Goal: Task Accomplishment & Management: Manage account settings

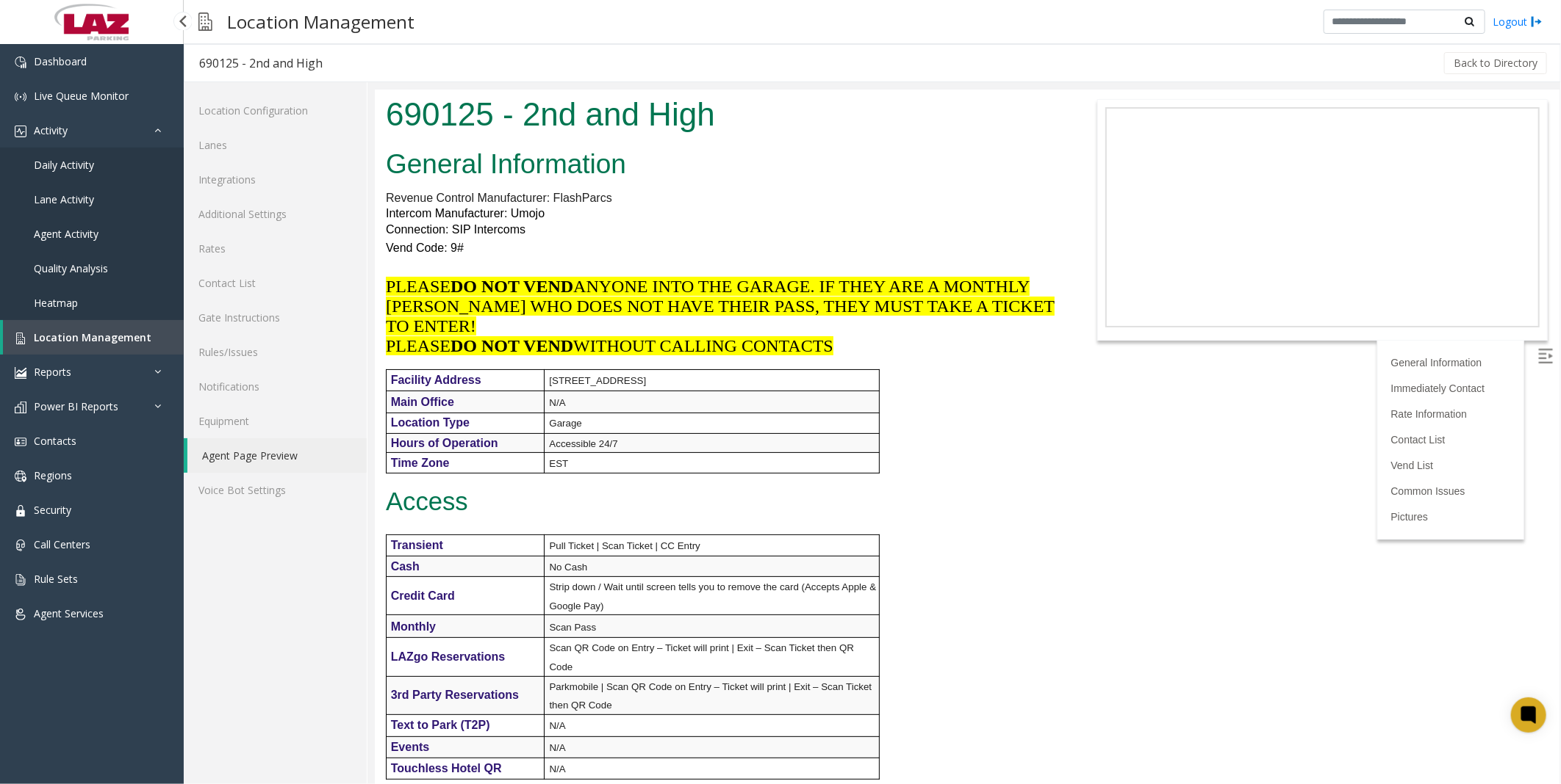
click at [98, 334] on span "Location Management" at bounding box center [93, 338] width 118 height 14
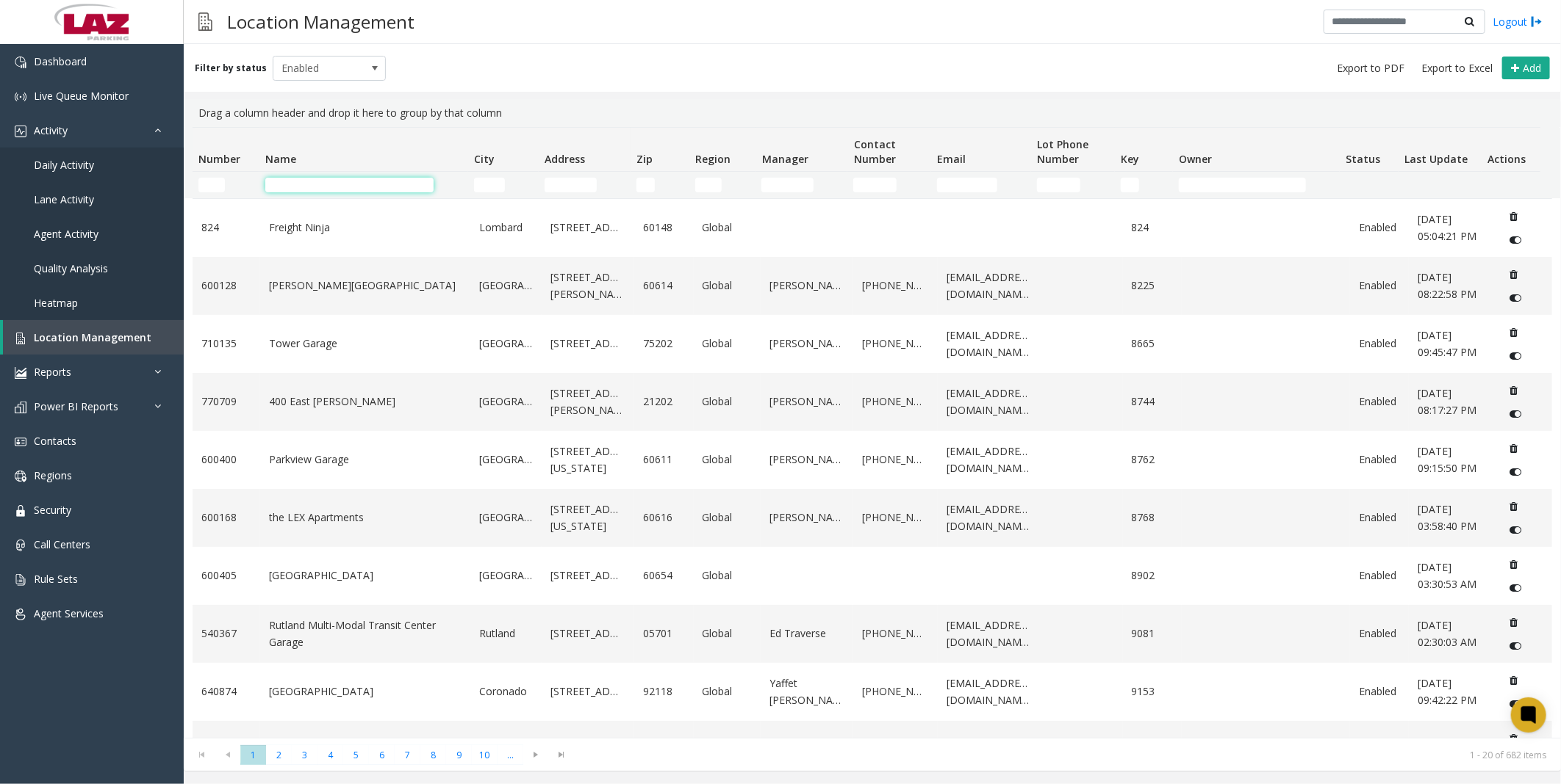
click at [400, 182] on input "Name Filter" at bounding box center [349, 185] width 169 height 15
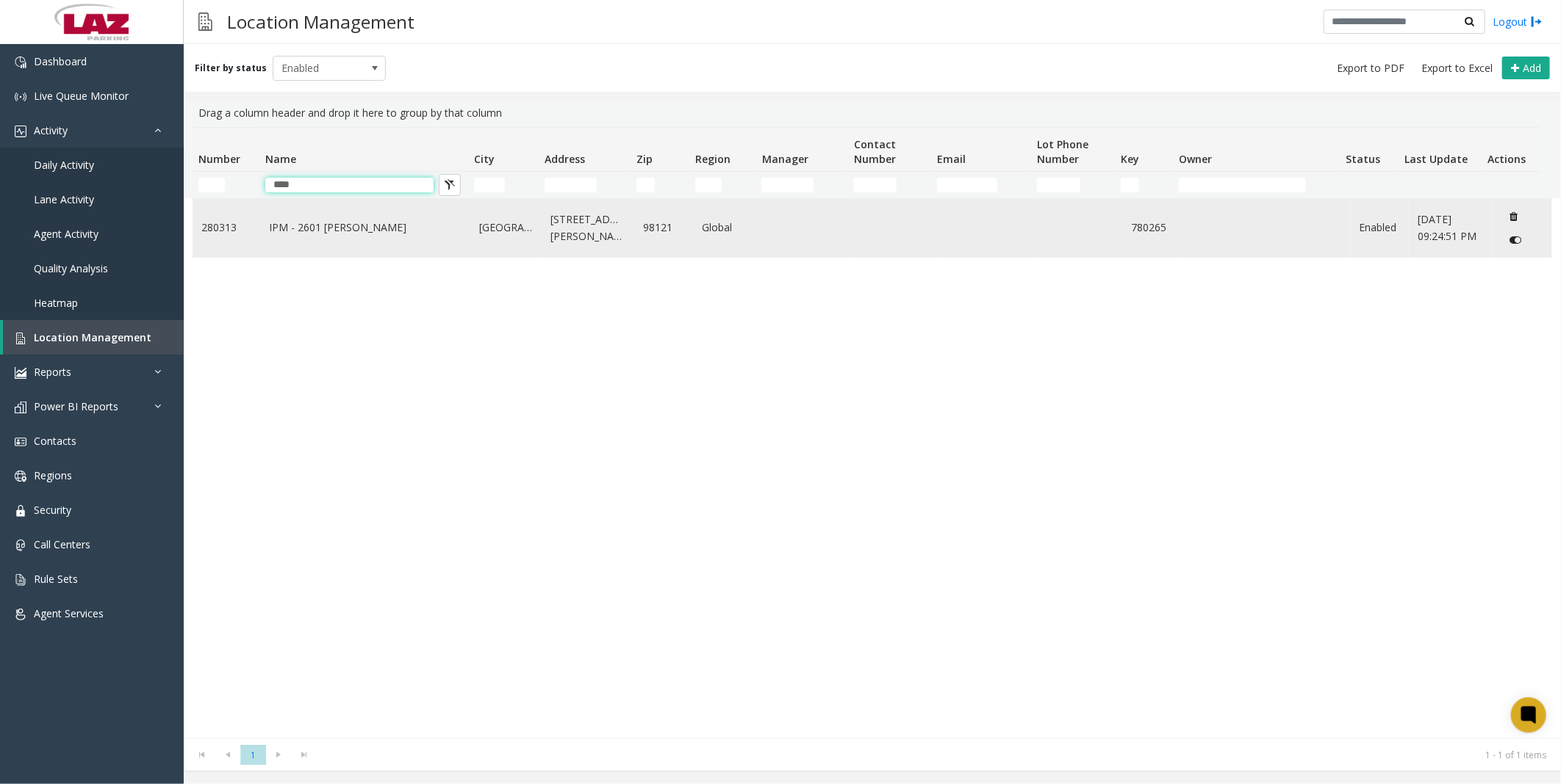
type input "****"
click at [363, 220] on link "IPM - 2601 [PERSON_NAME]" at bounding box center [365, 228] width 192 height 17
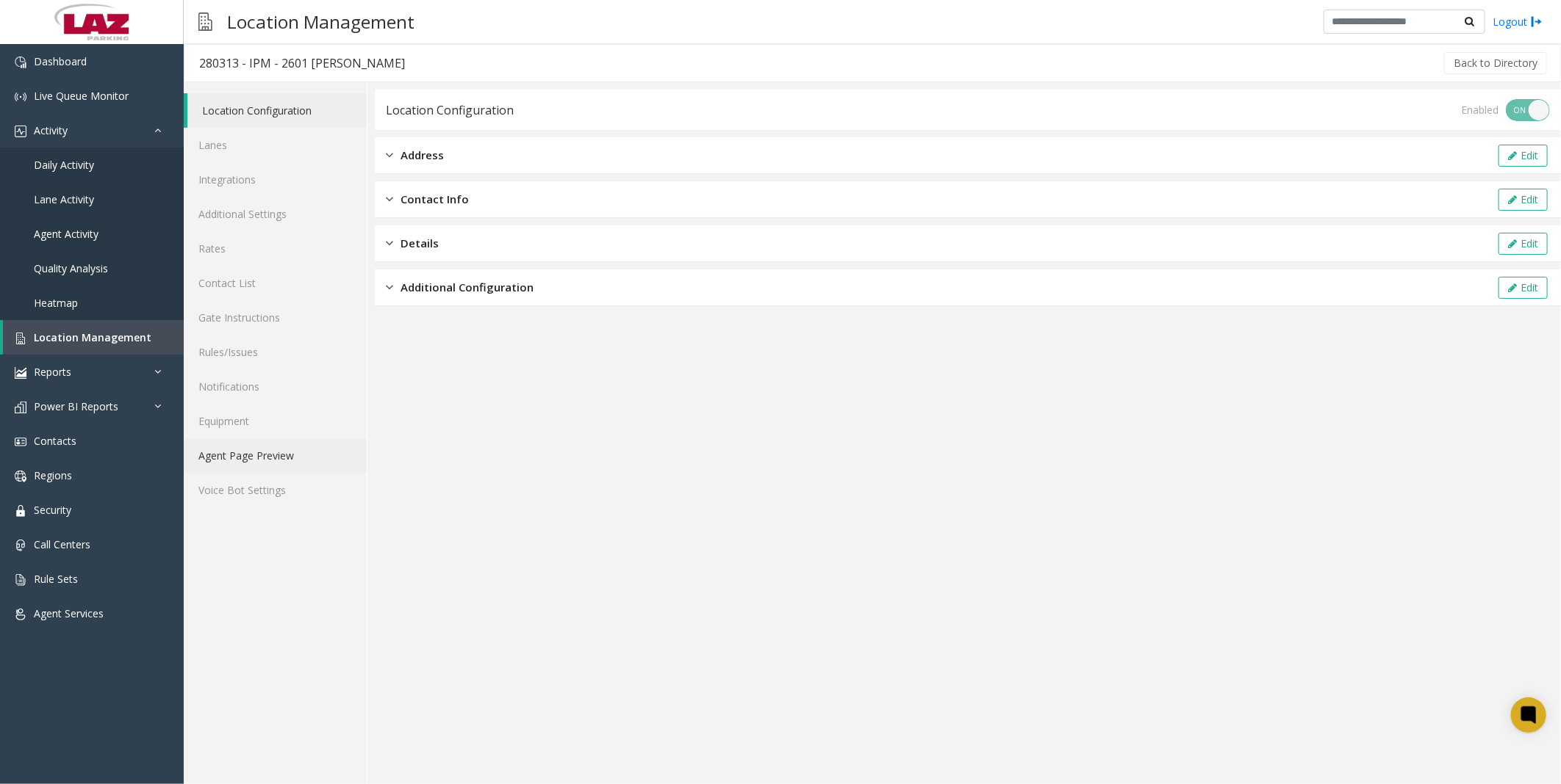
click at [253, 449] on link "Agent Page Preview" at bounding box center [274, 456] width 183 height 35
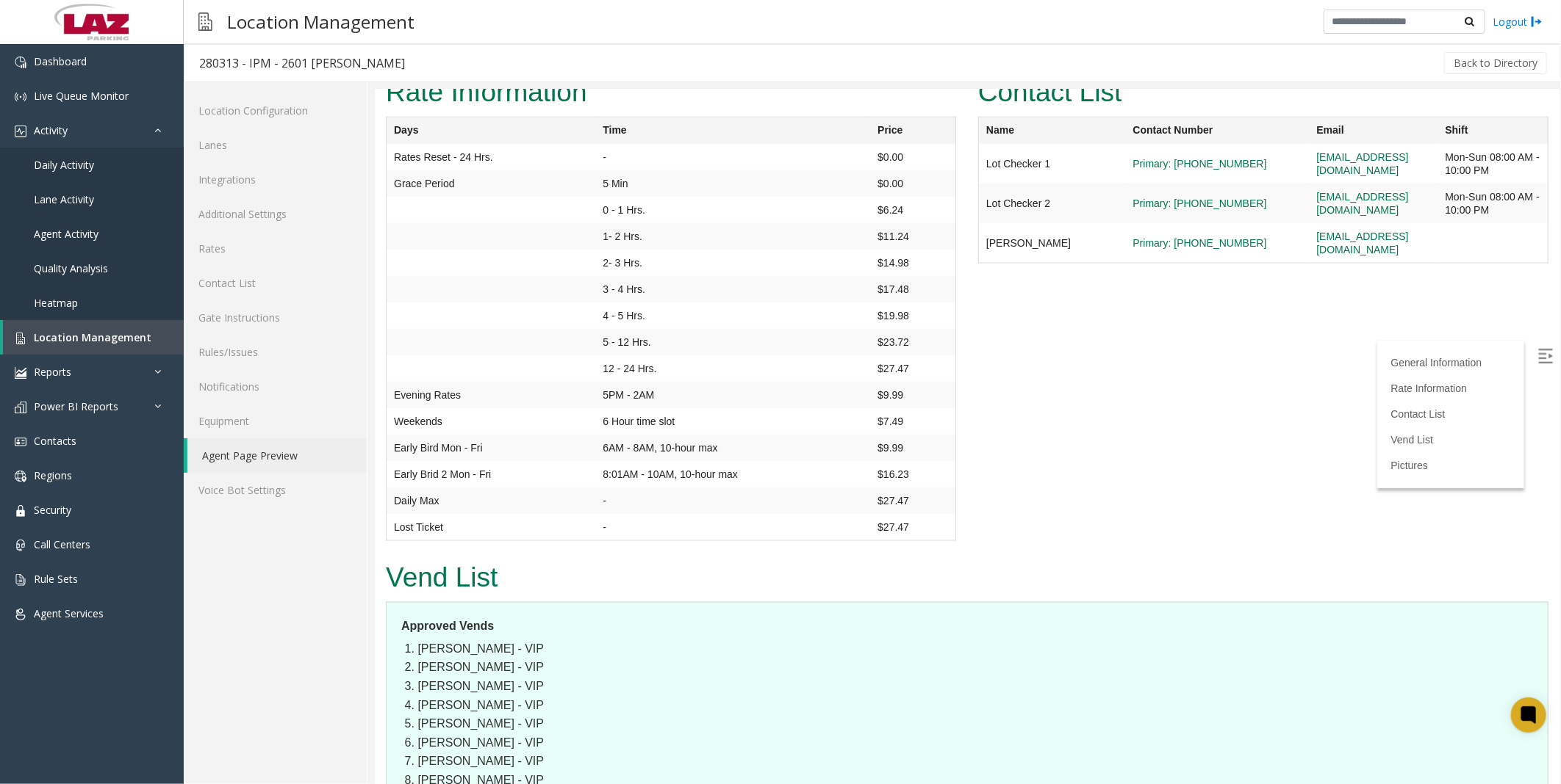
scroll to position [816, 0]
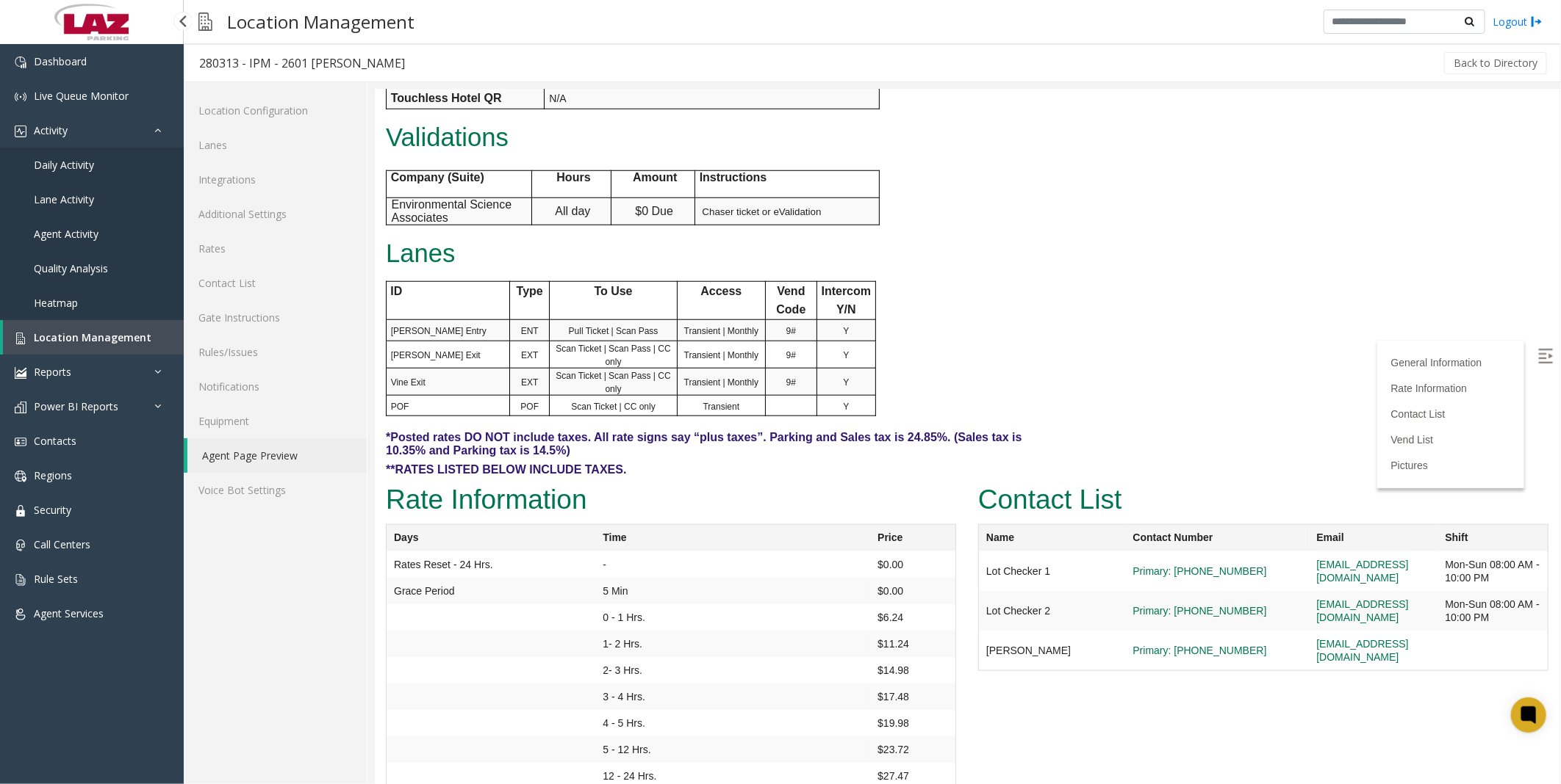
click at [57, 332] on span "Location Management" at bounding box center [93, 338] width 118 height 14
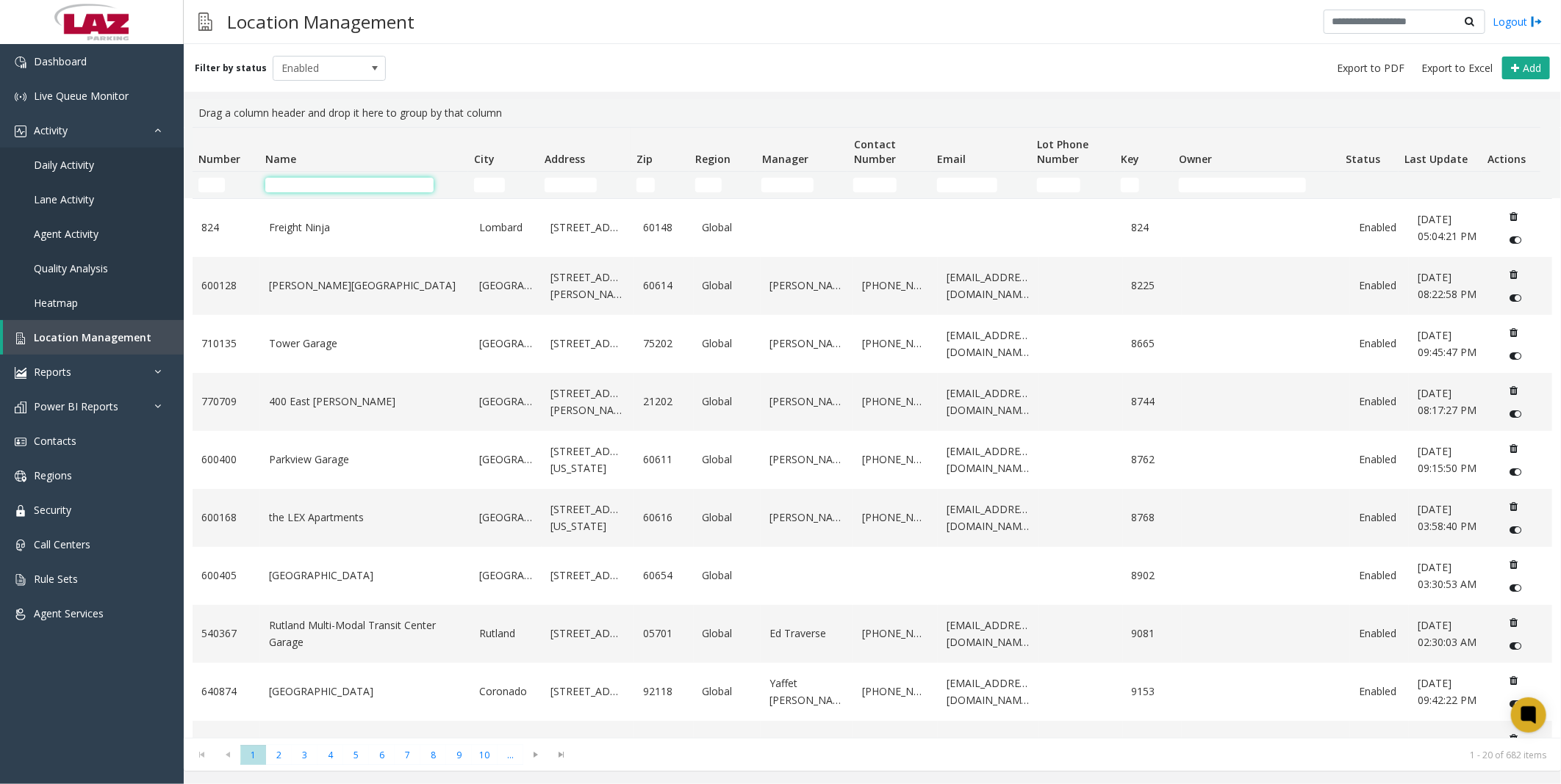
click at [314, 182] on input "Name Filter" at bounding box center [349, 185] width 169 height 15
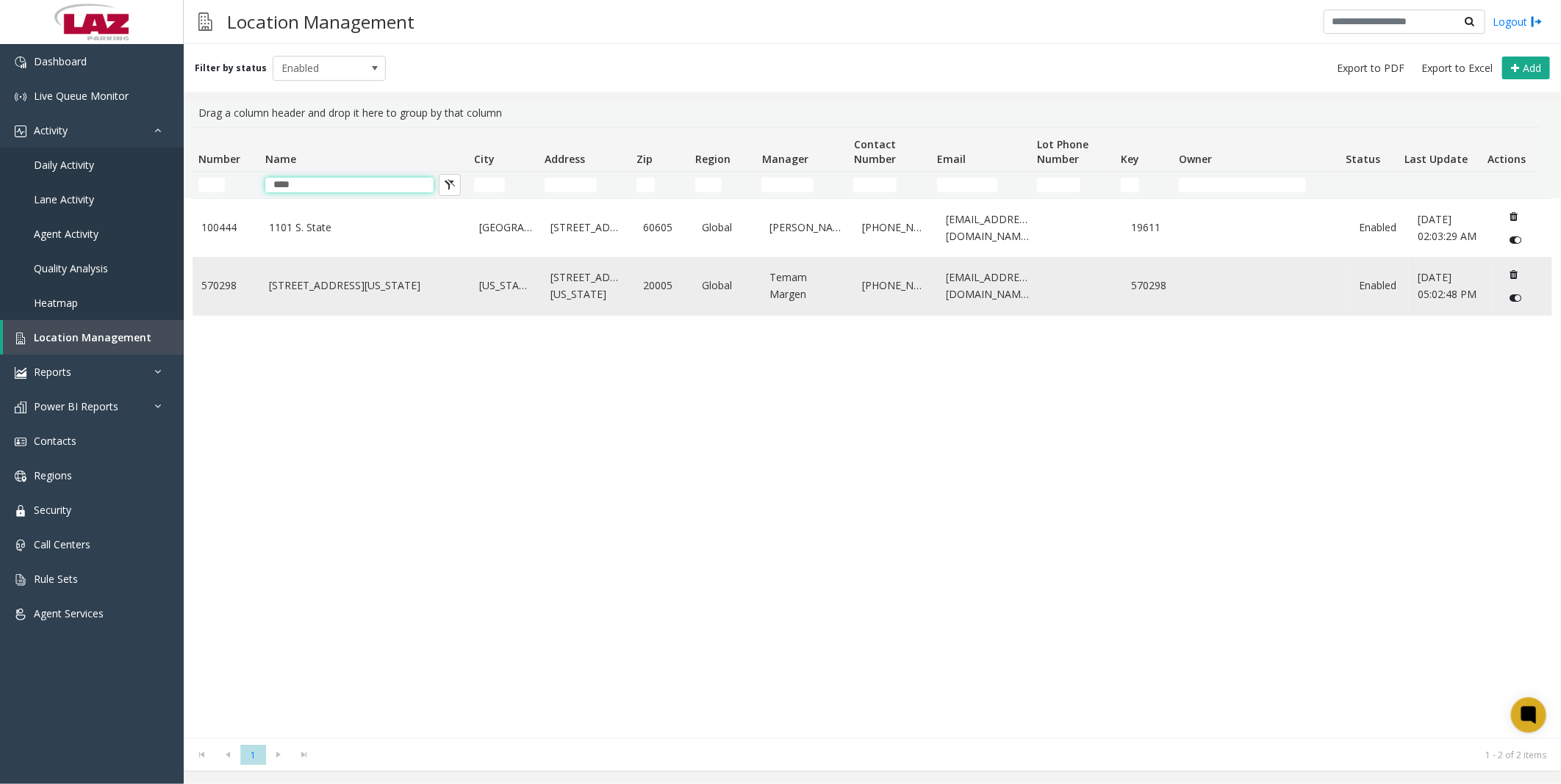
type input "****"
click at [339, 285] on link "[STREET_ADDRESS][US_STATE]" at bounding box center [365, 285] width 192 height 17
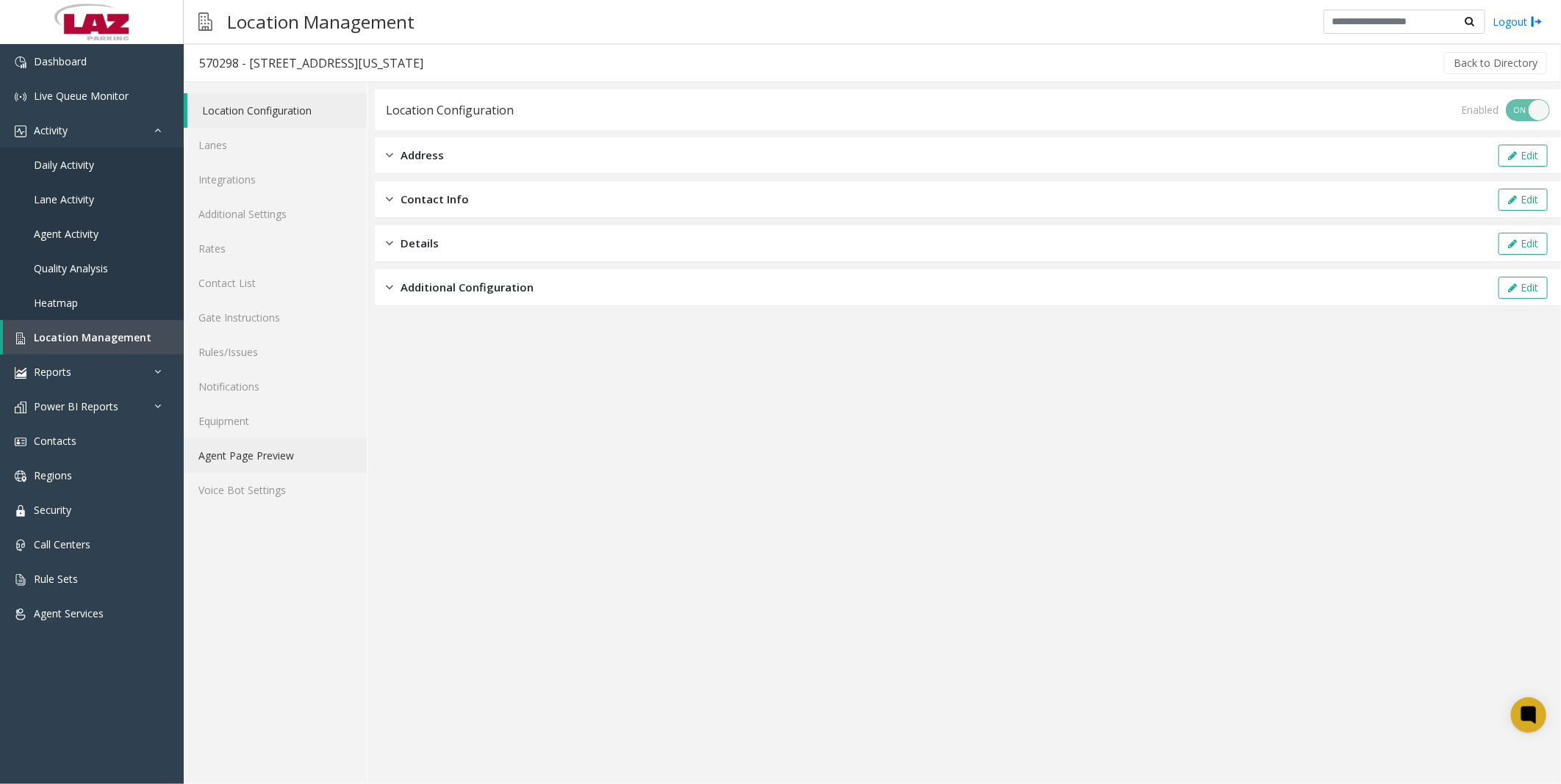
click at [244, 449] on link "Agent Page Preview" at bounding box center [274, 456] width 183 height 35
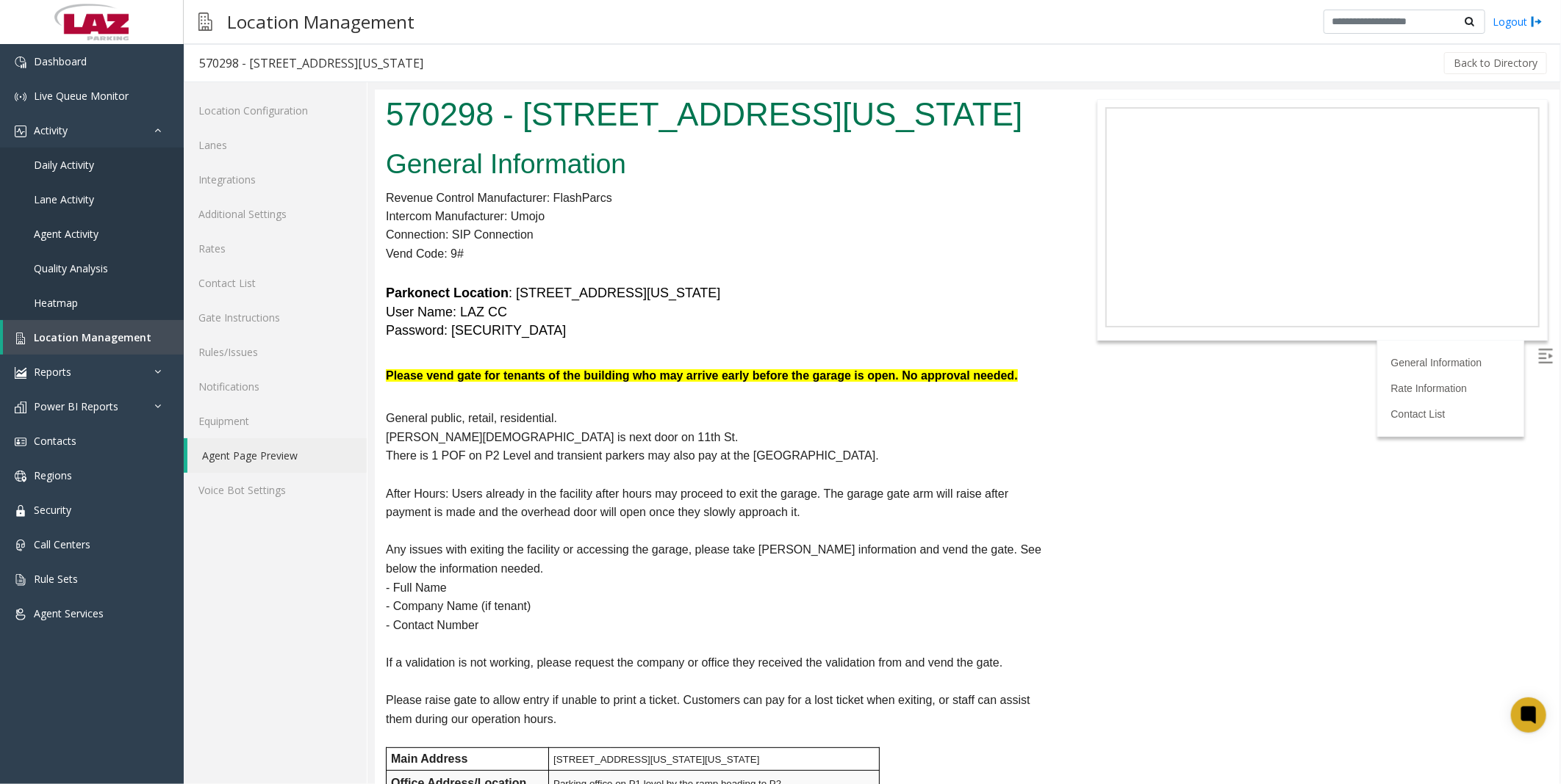
click at [983, 491] on span "After Hours: Users already in the facility after hours may proceed to exit the …" at bounding box center [696, 503] width 623 height 31
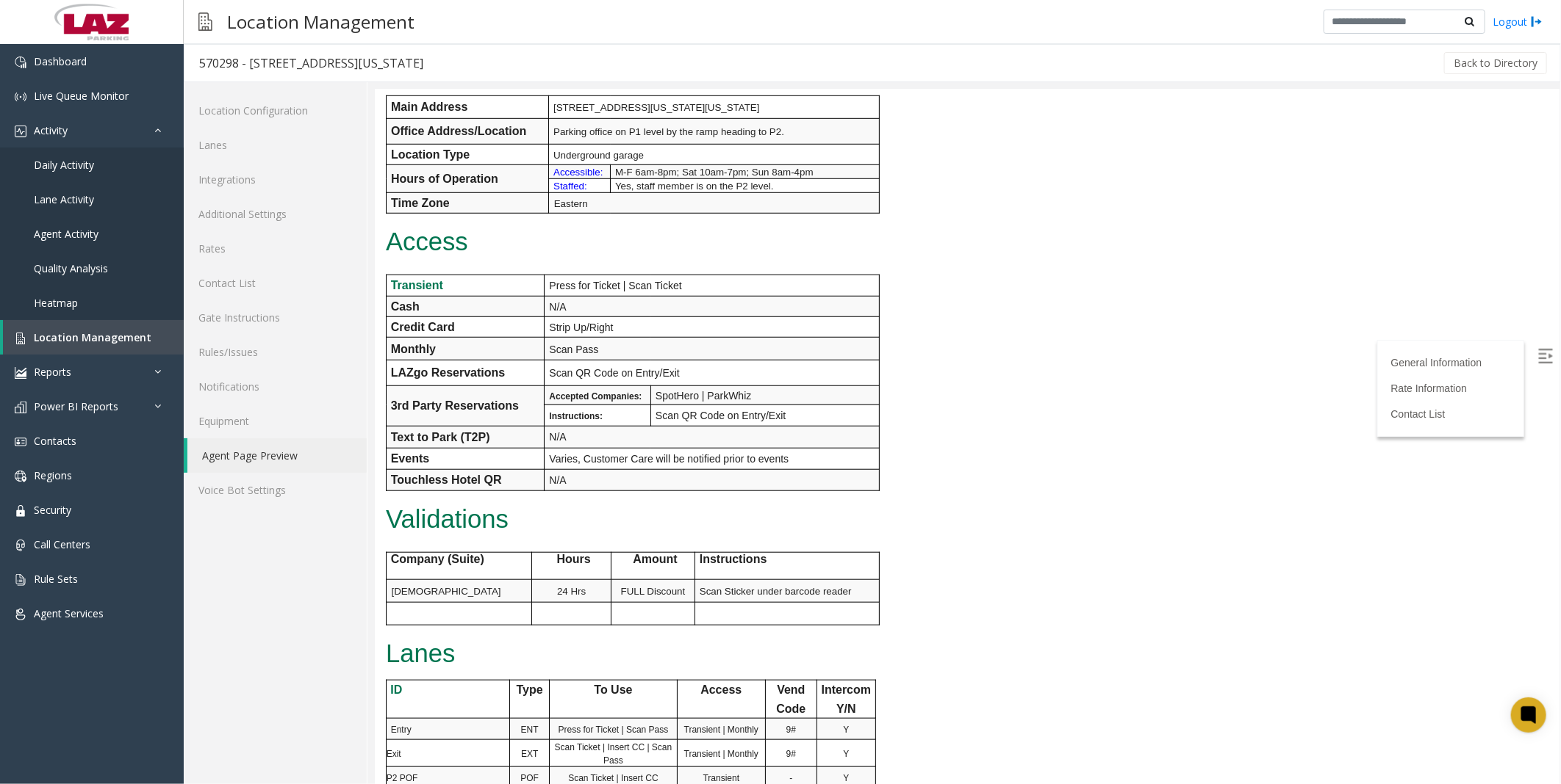
scroll to position [892, 0]
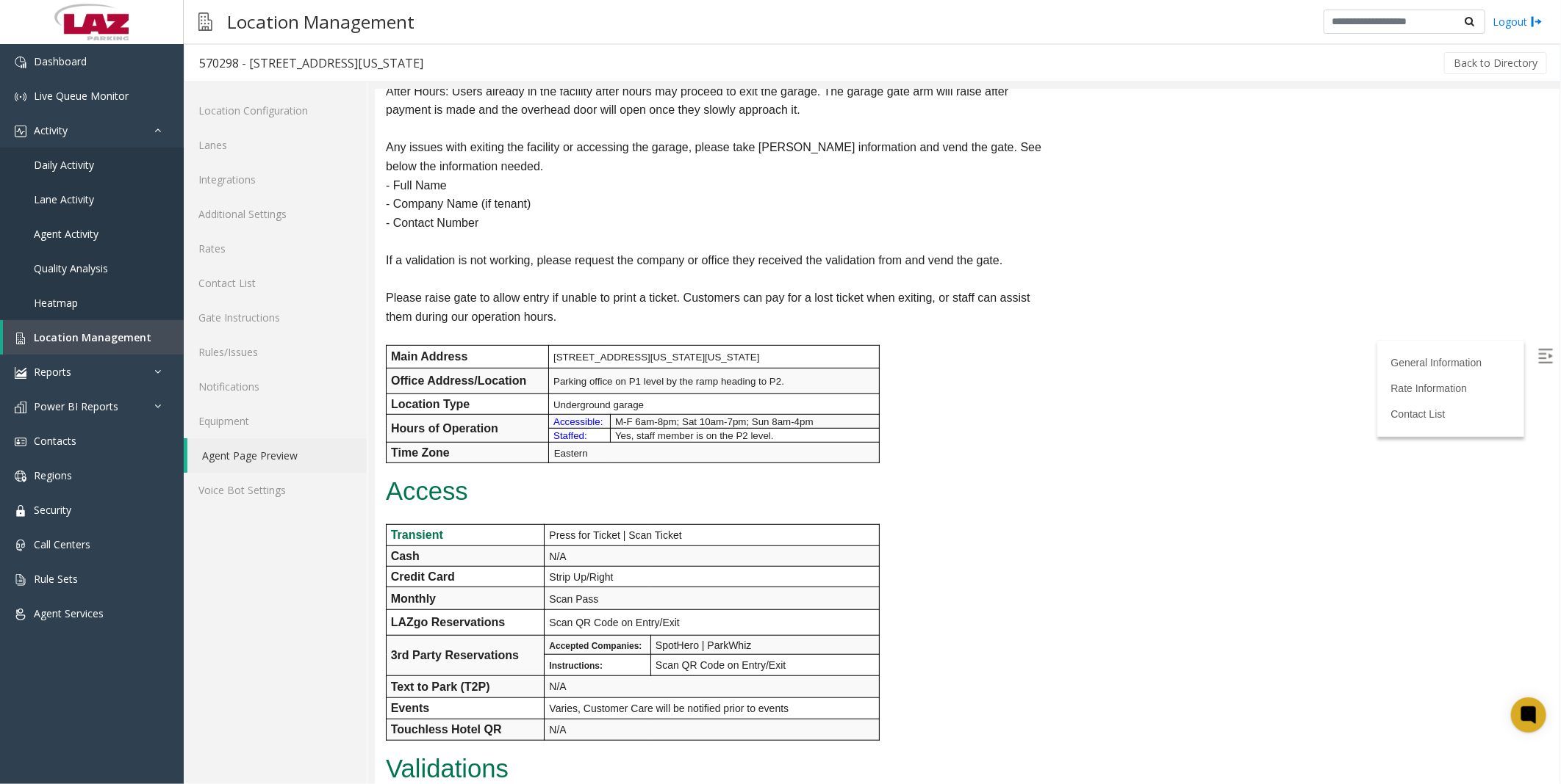
scroll to position [0, 0]
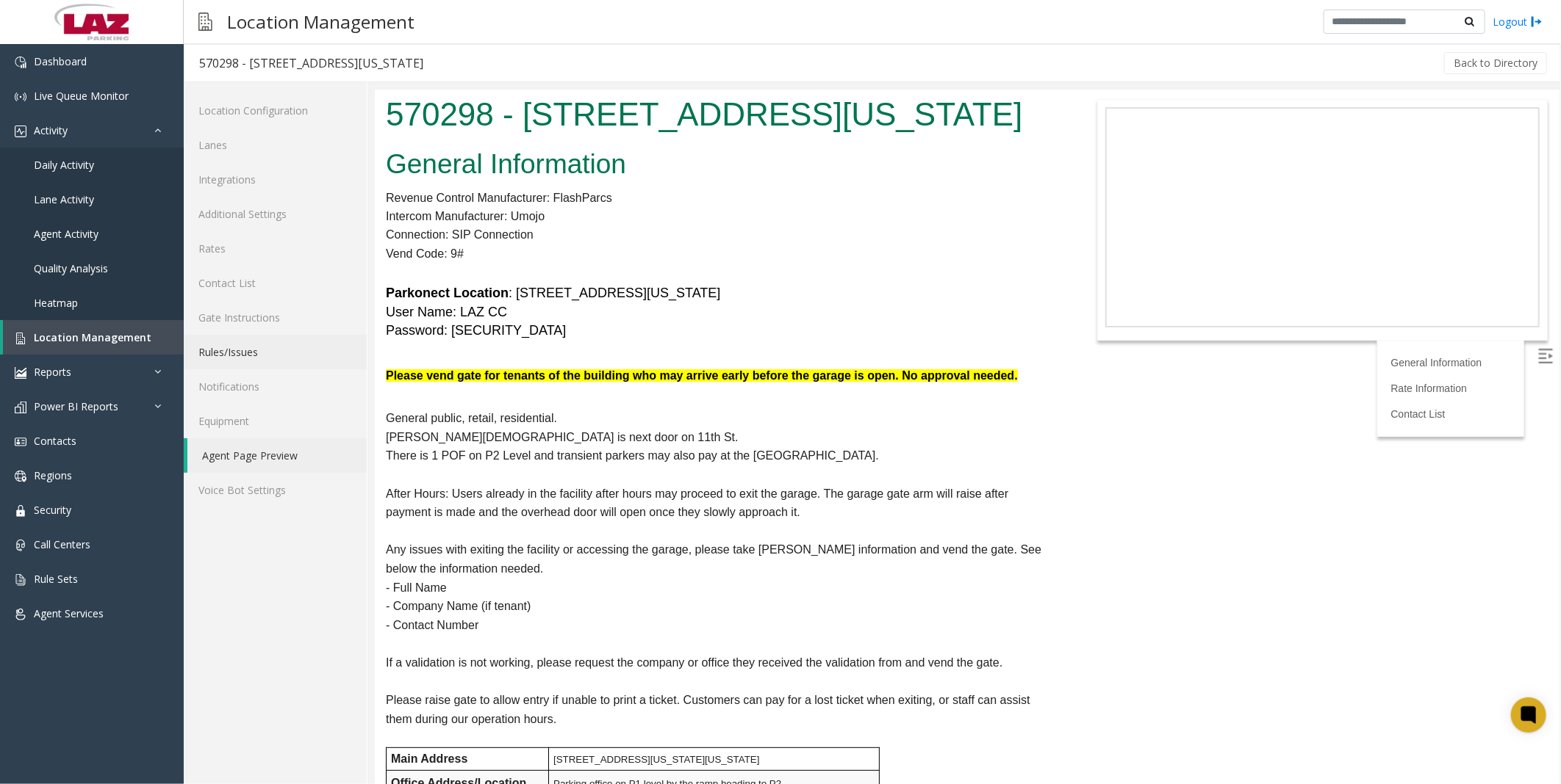
click at [247, 342] on link "Rules/Issues" at bounding box center [274, 353] width 183 height 35
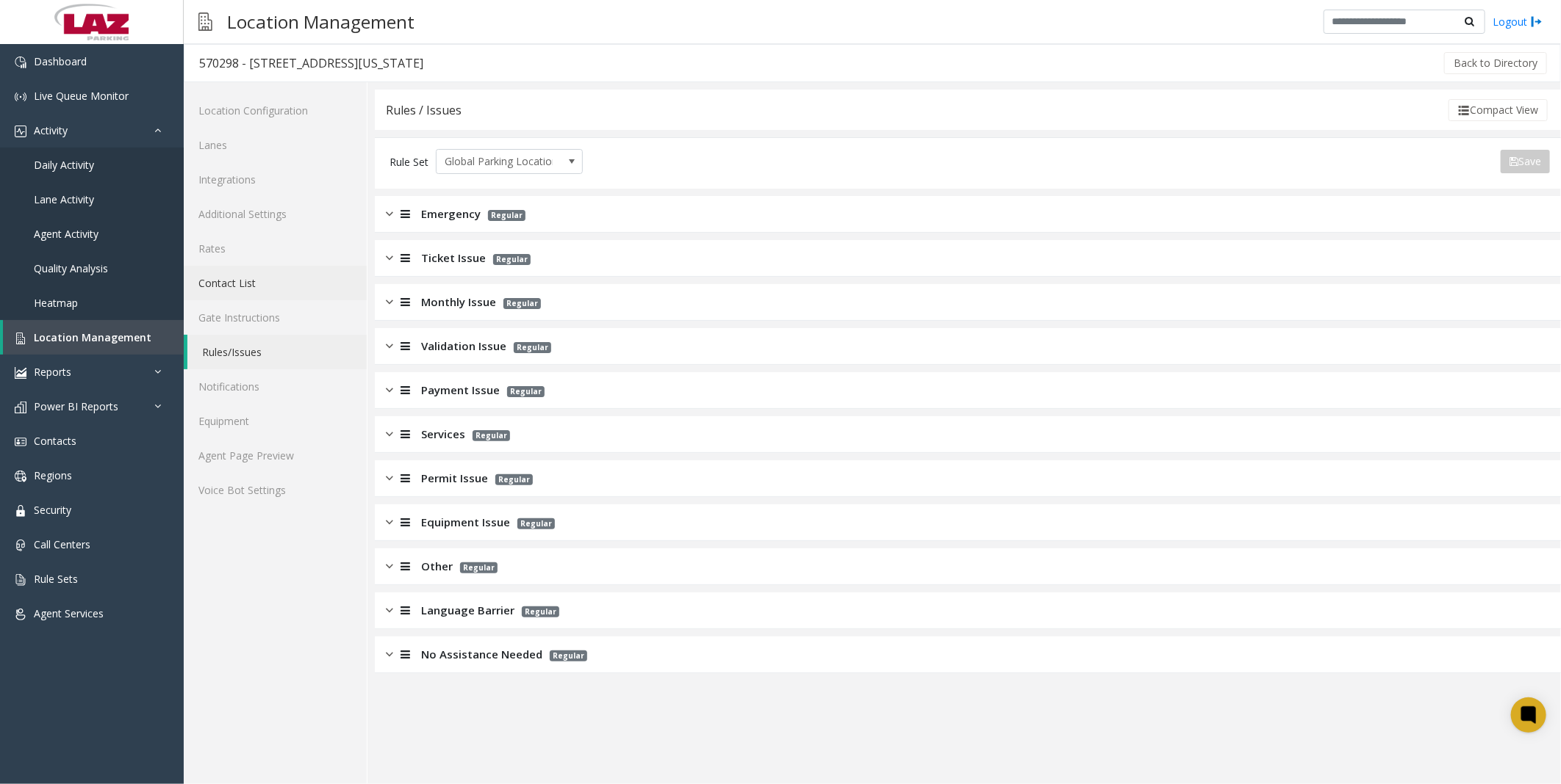
click at [237, 266] on link "Contact List" at bounding box center [274, 284] width 183 height 35
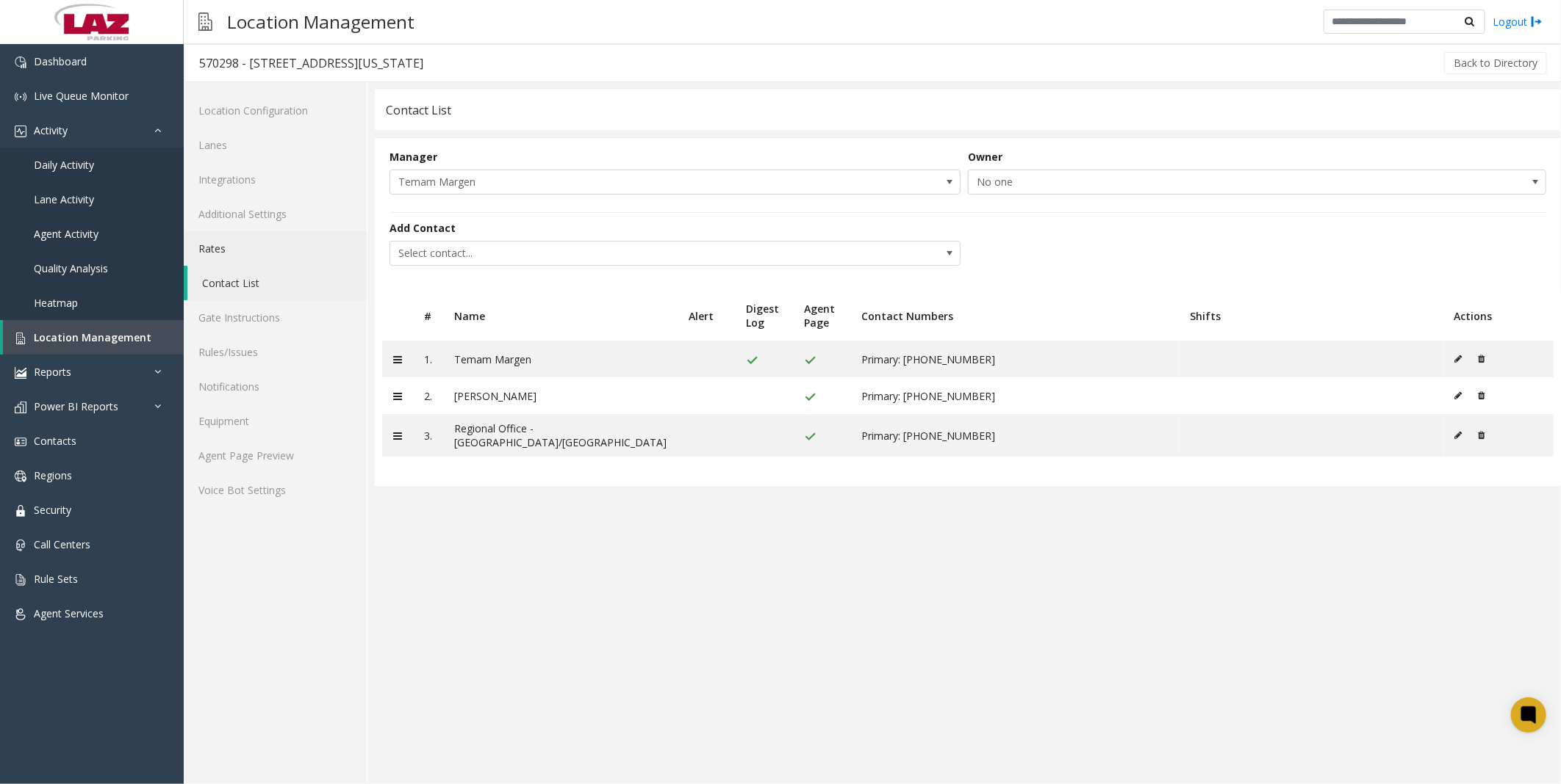
click at [236, 251] on link "Rates" at bounding box center [274, 249] width 183 height 35
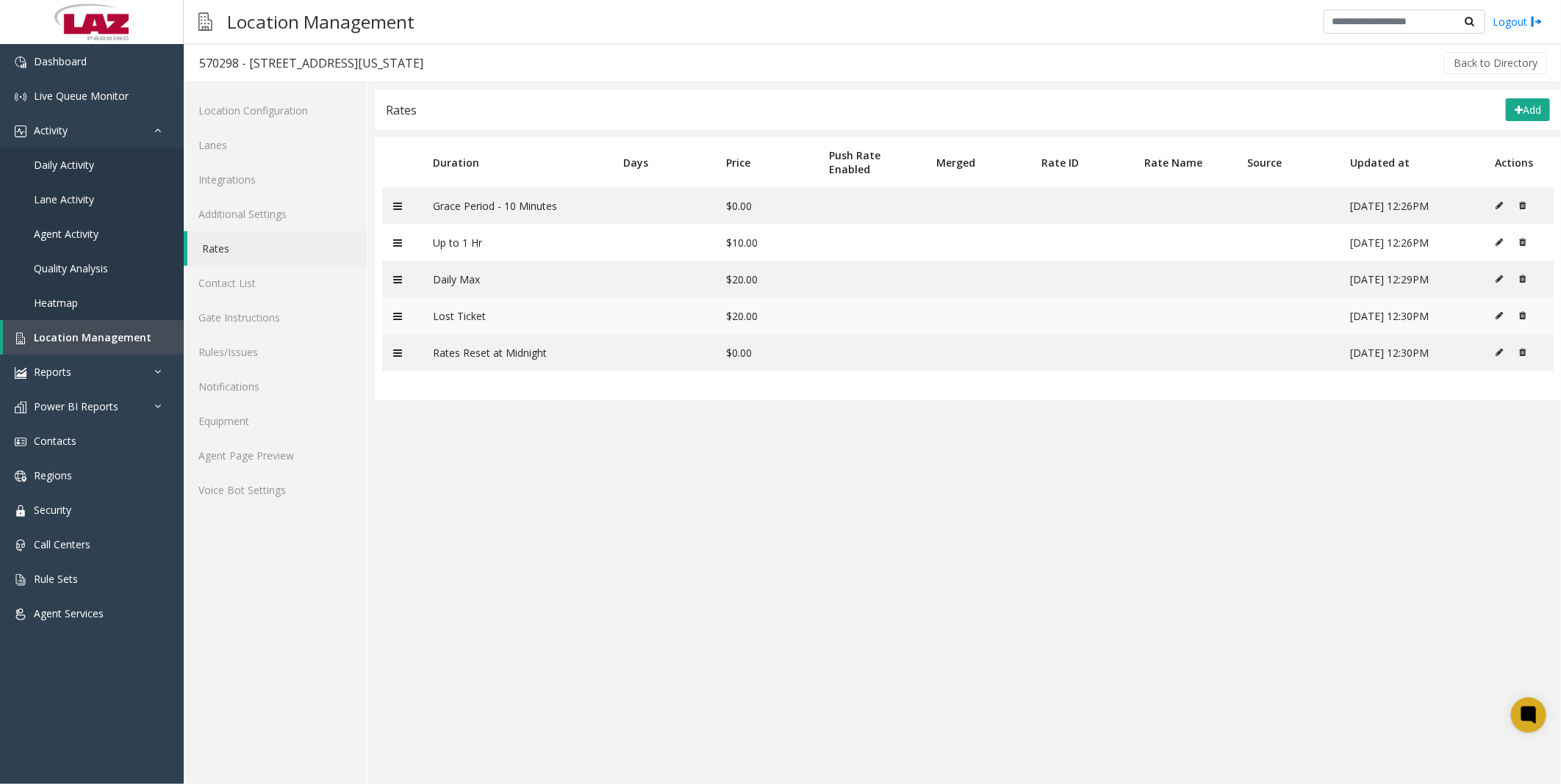
click at [1507, 314] on button at bounding box center [1503, 315] width 17 height 22
type input "**********"
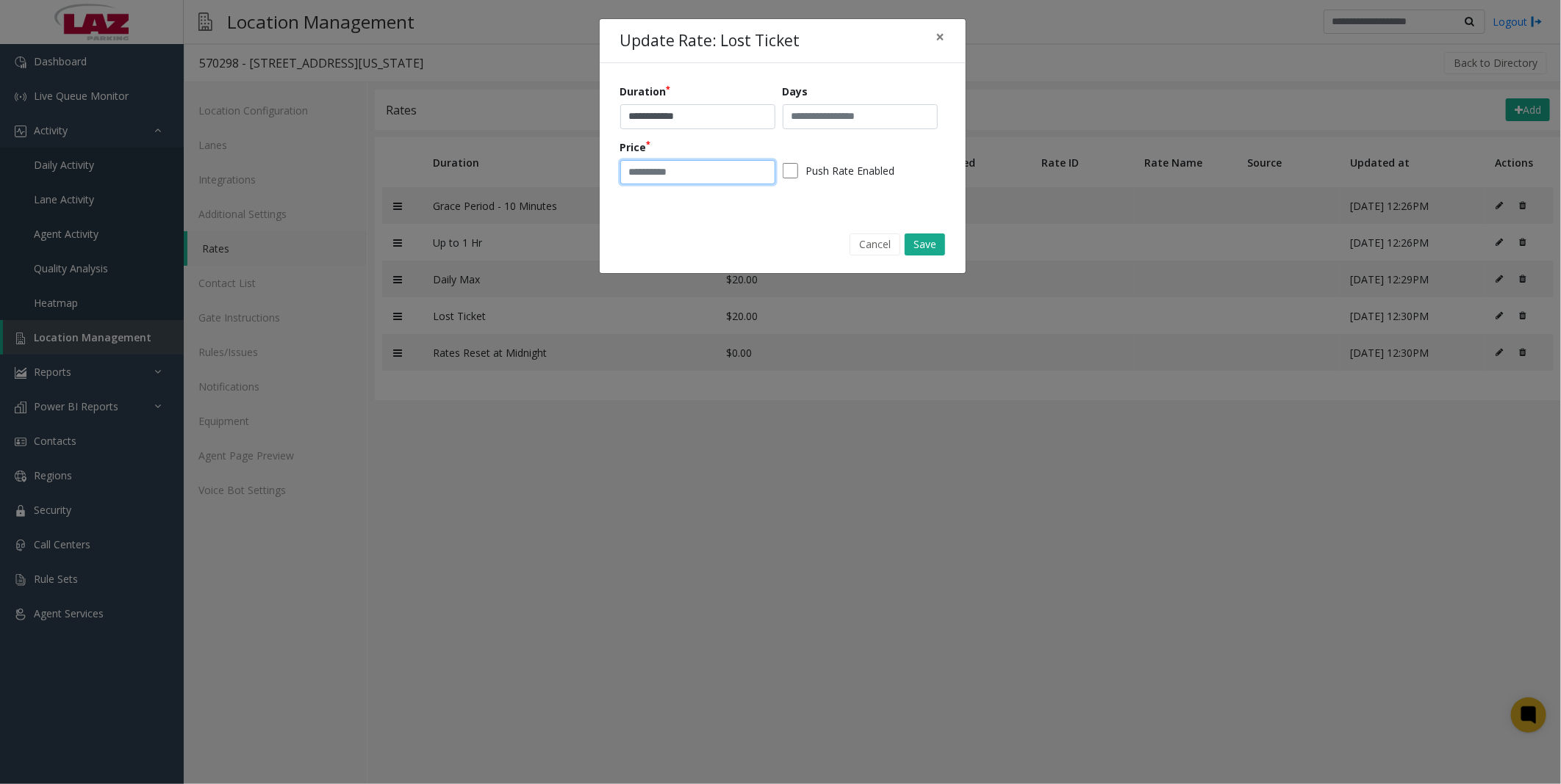
drag, startPoint x: 647, startPoint y: 164, endPoint x: 636, endPoint y: 168, distance: 11.7
click at [636, 168] on input "**" at bounding box center [698, 172] width 155 height 25
type input "**"
click at [922, 241] on button "Save" at bounding box center [925, 244] width 40 height 22
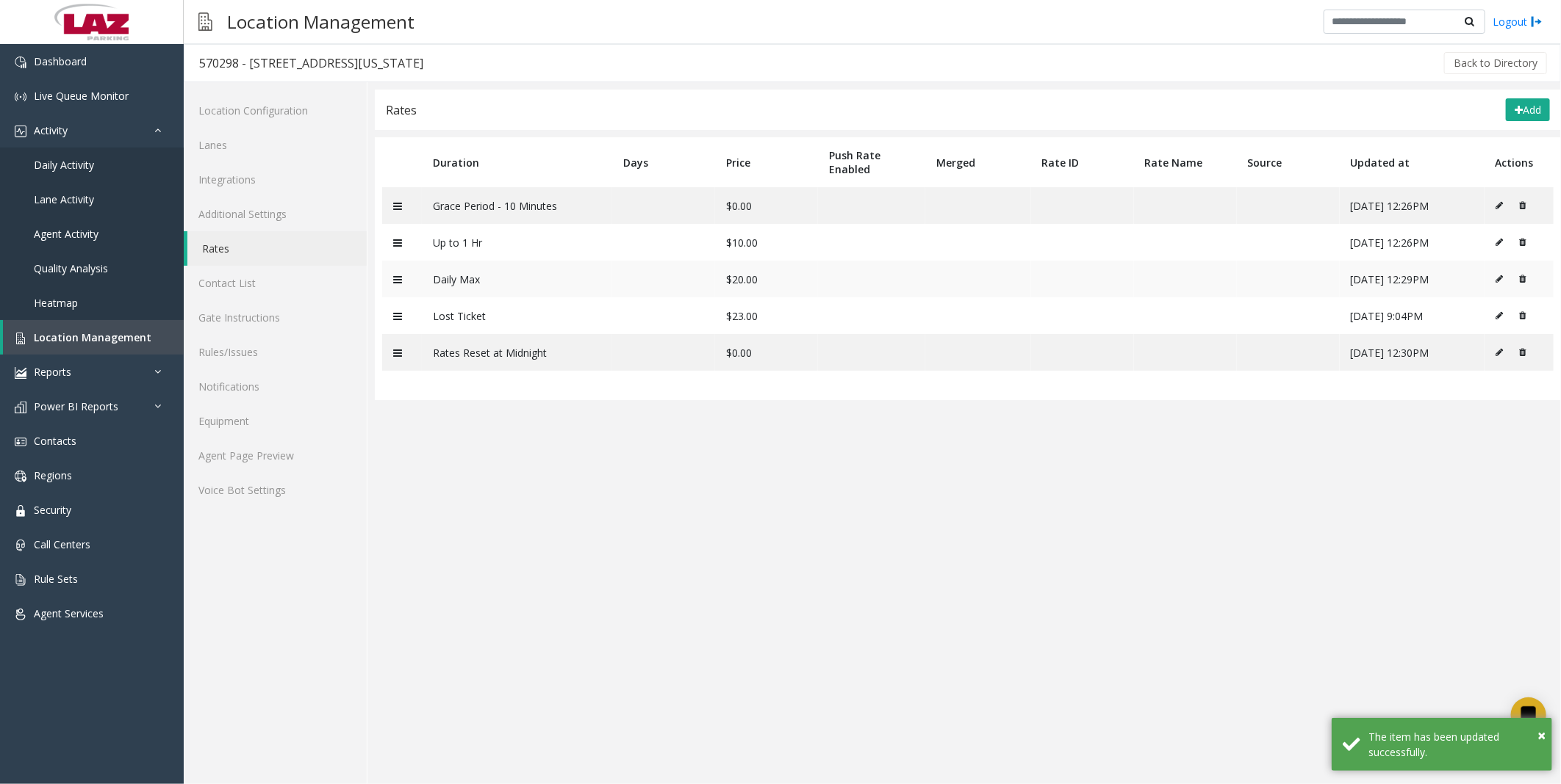
click at [1502, 278] on icon at bounding box center [1500, 279] width 7 height 9
type input "*********"
type input "**"
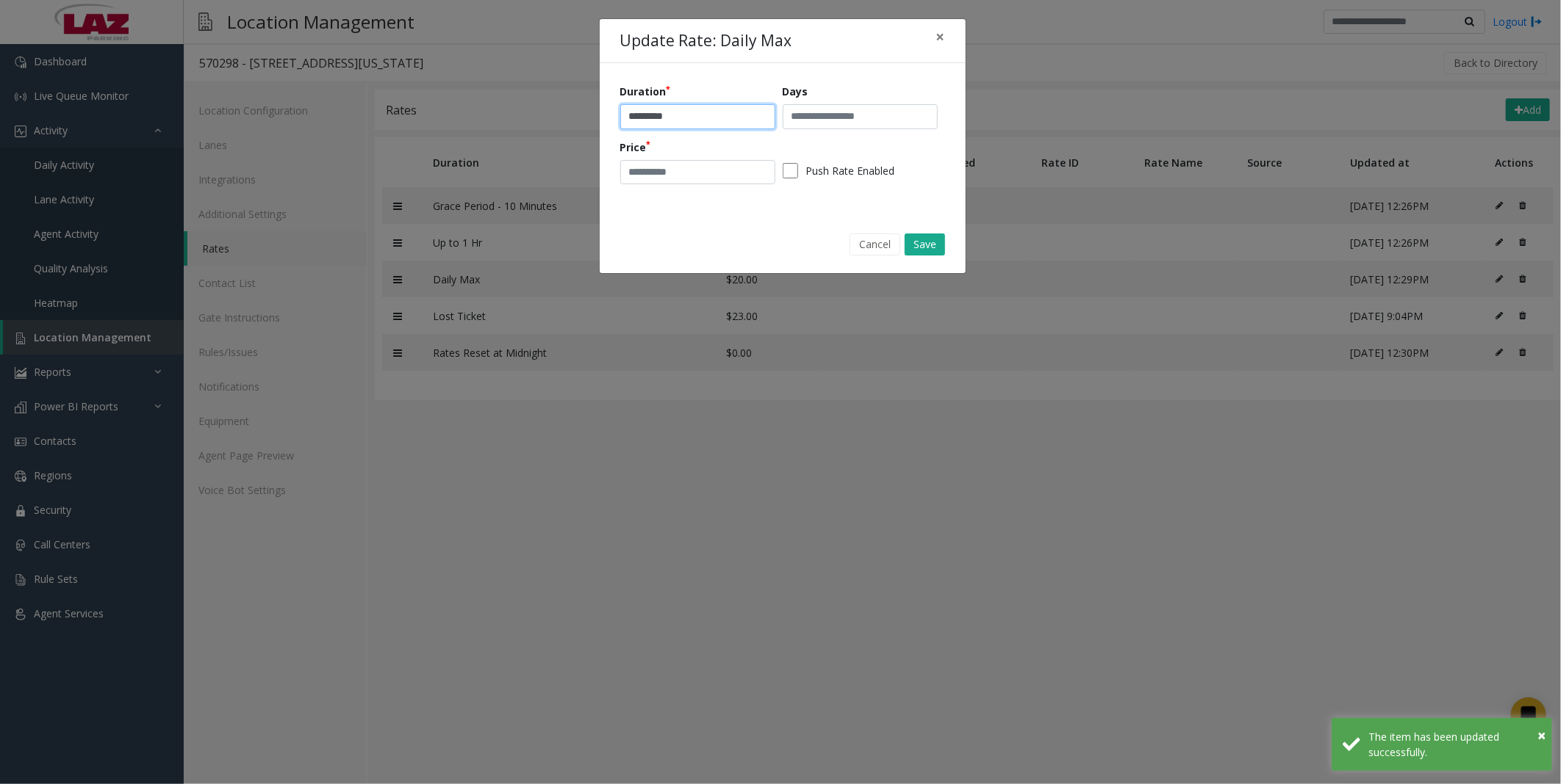
click at [626, 114] on input "*********" at bounding box center [698, 116] width 155 height 25
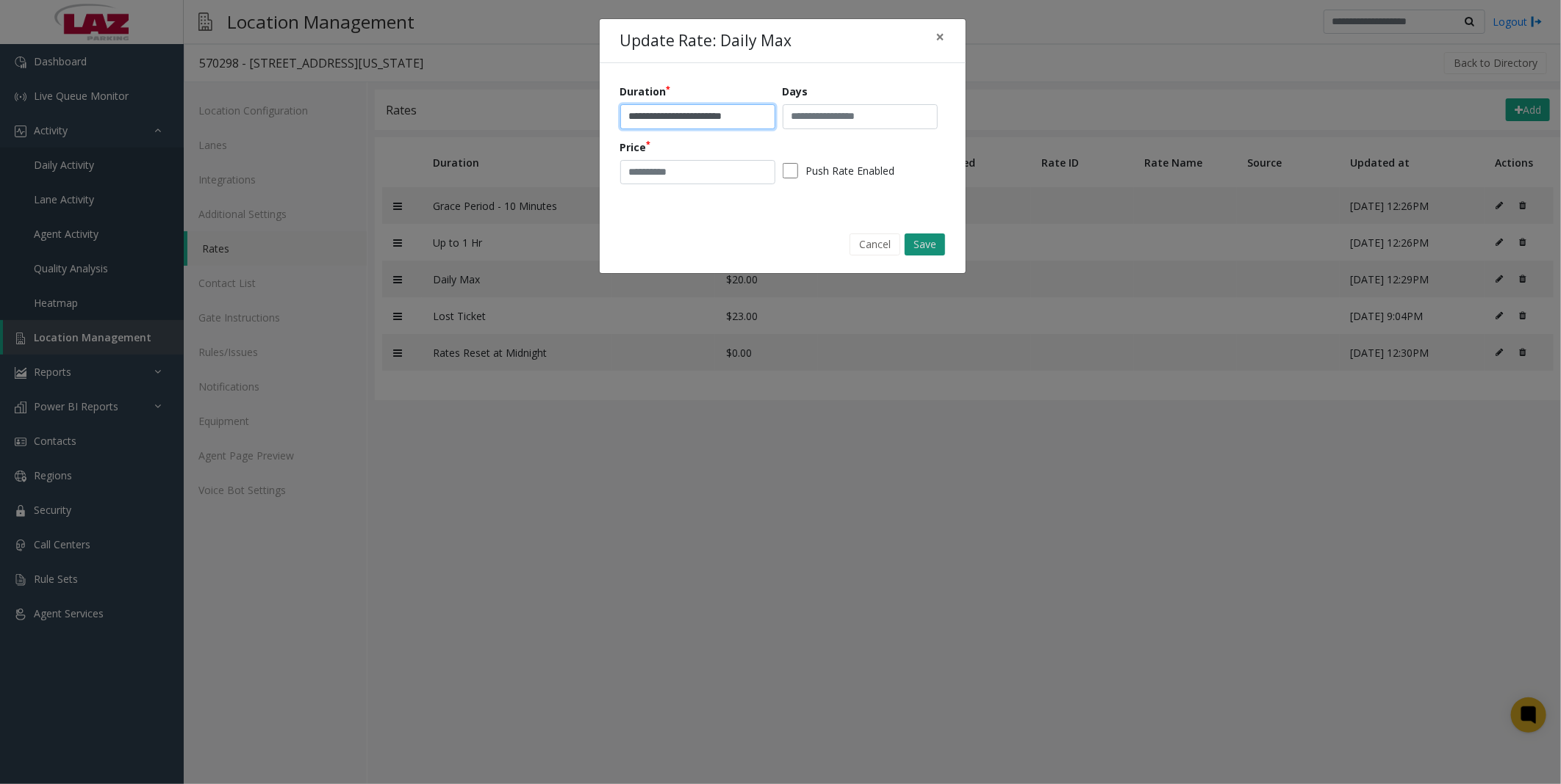
type input "**********"
drag, startPoint x: 927, startPoint y: 246, endPoint x: 724, endPoint y: 229, distance: 203.7
click at [724, 229] on div "Cancel Save" at bounding box center [782, 244] width 345 height 38
click at [657, 176] on input "**" at bounding box center [698, 172] width 155 height 25
type input "**"
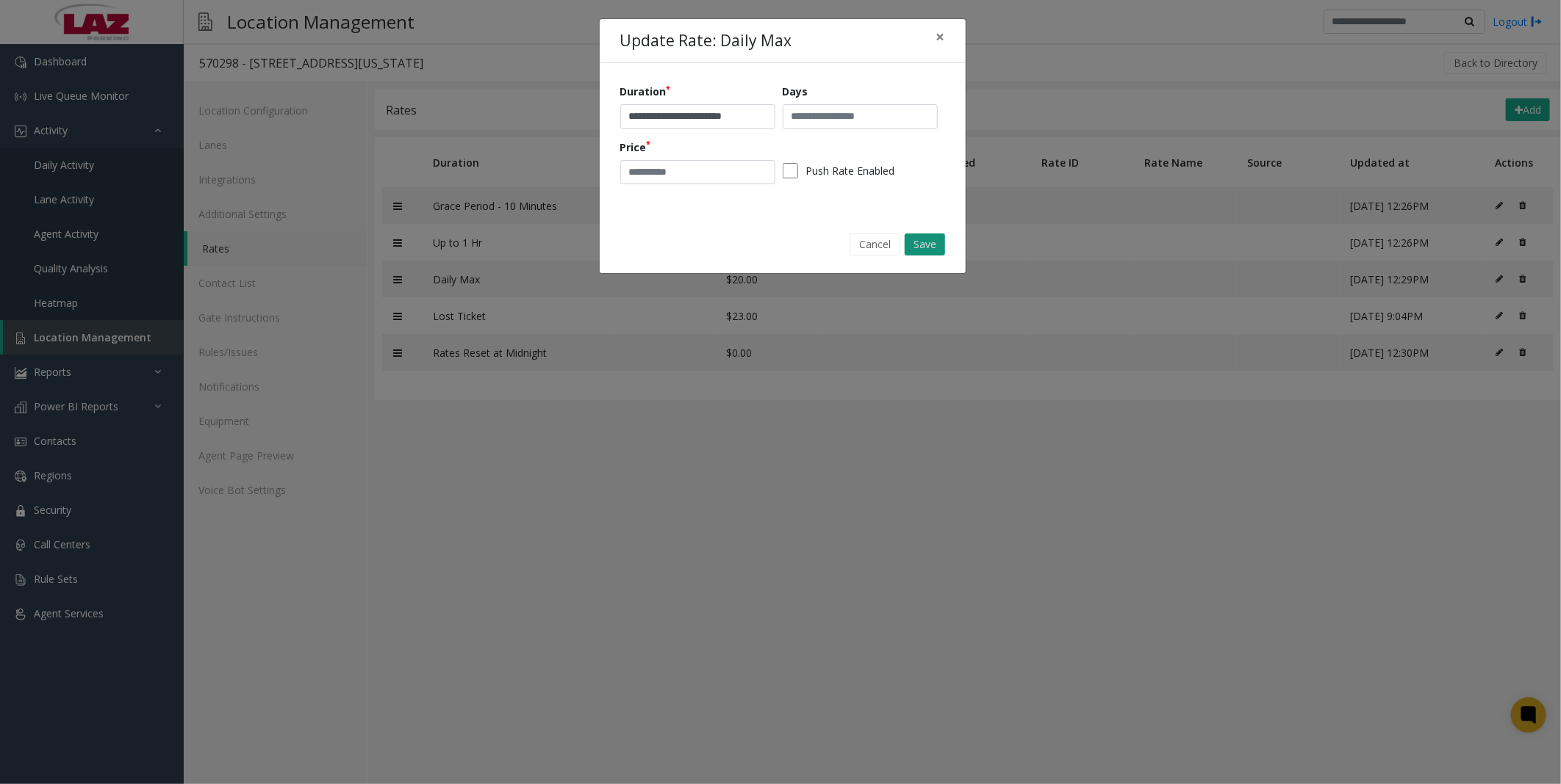
click at [928, 238] on button "Save" at bounding box center [925, 244] width 40 height 22
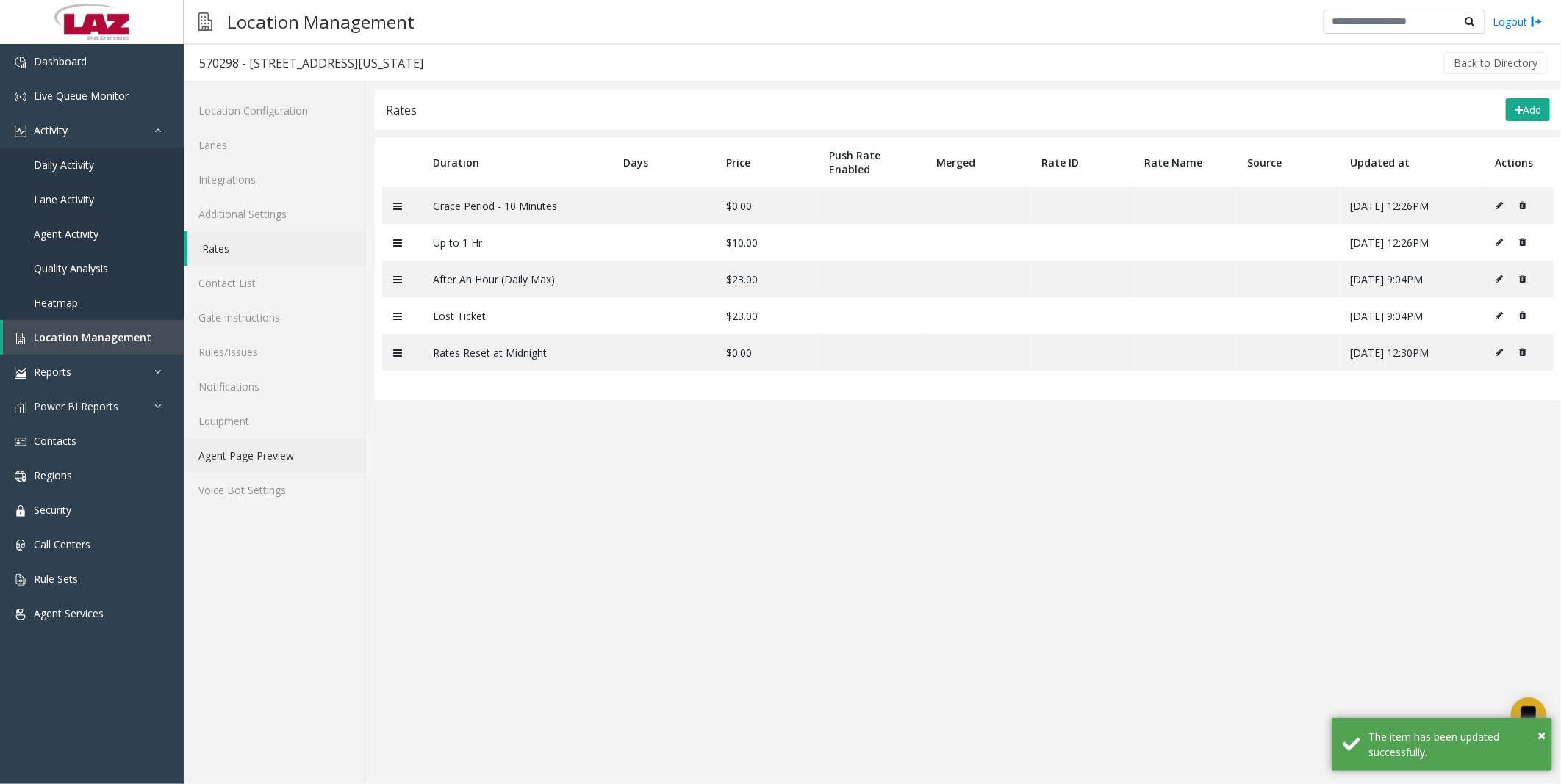
click at [266, 452] on link "Agent Page Preview" at bounding box center [274, 456] width 183 height 35
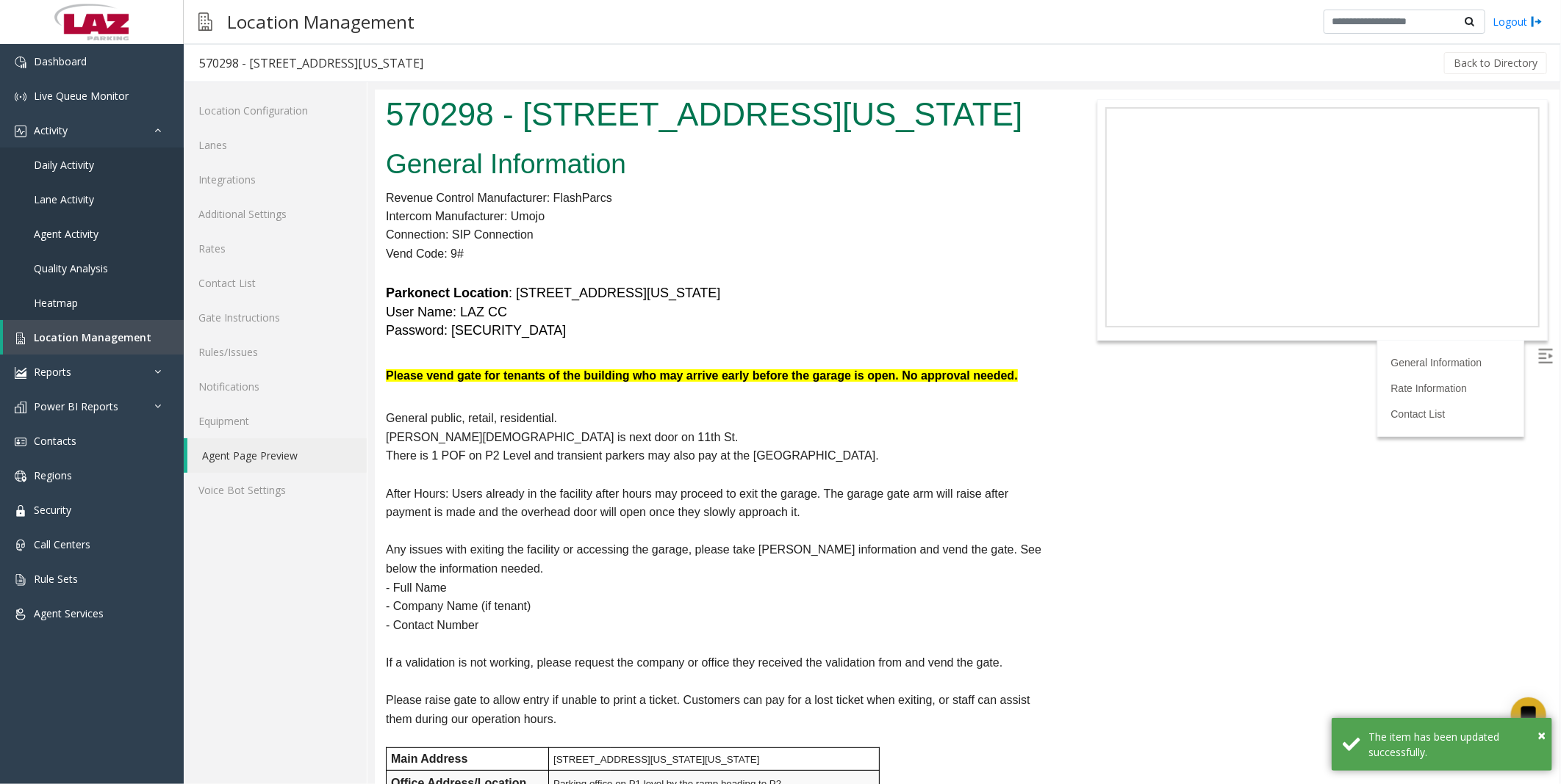
click at [950, 413] on p "General public, retail, residential." at bounding box center [720, 418] width 669 height 19
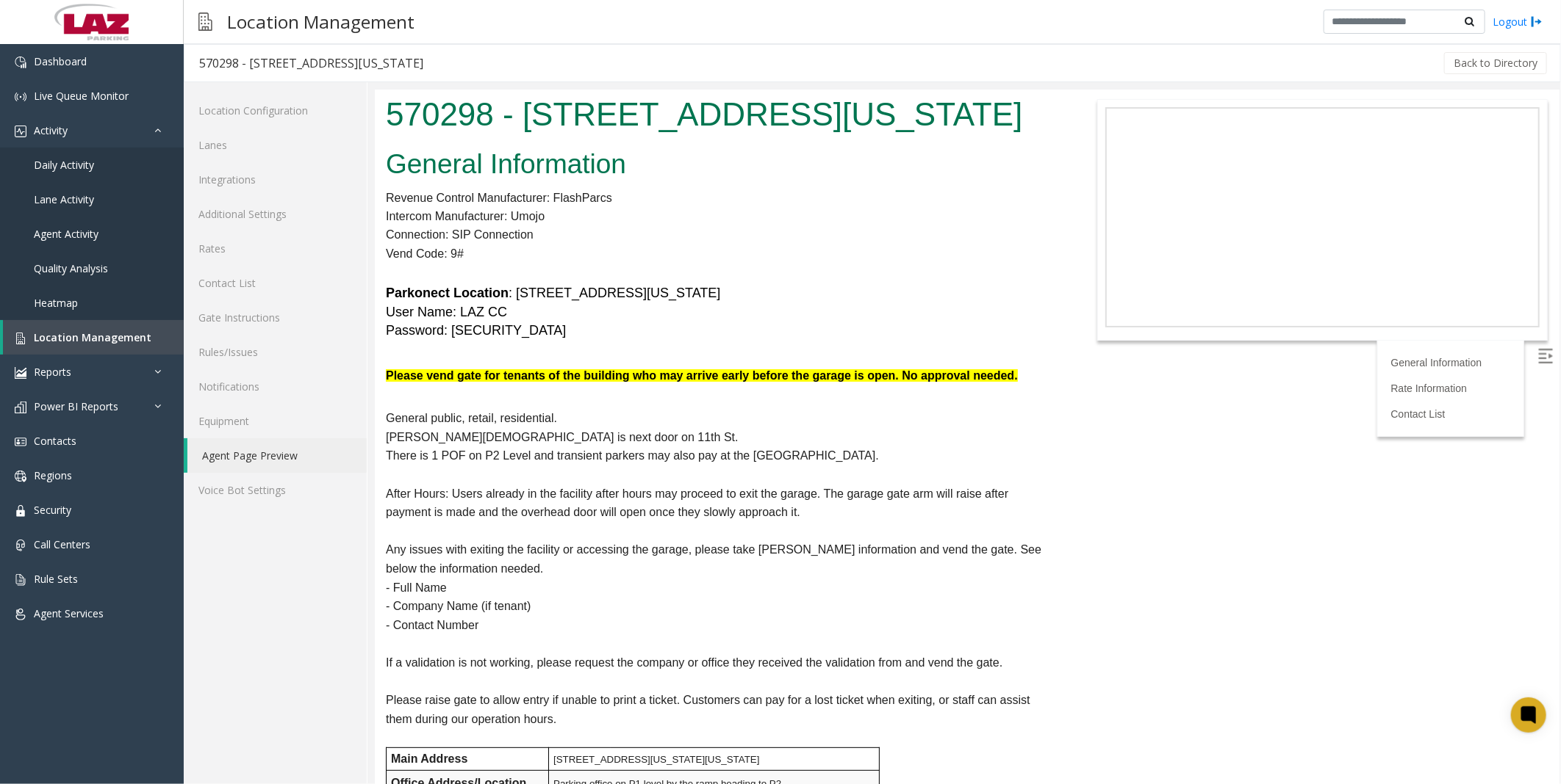
click at [880, 276] on p at bounding box center [720, 272] width 669 height 19
click at [905, 299] on h5 "Parkonect Location : [STREET_ADDRESS][US_STATE] User Name: LAZ CC Password: [SE…" at bounding box center [720, 312] width 669 height 56
click at [1062, 427] on body "570298 - [STREET_ADDRESS][US_STATE] General Information Revenue Control Manufac…" at bounding box center [966, 437] width 1185 height 695
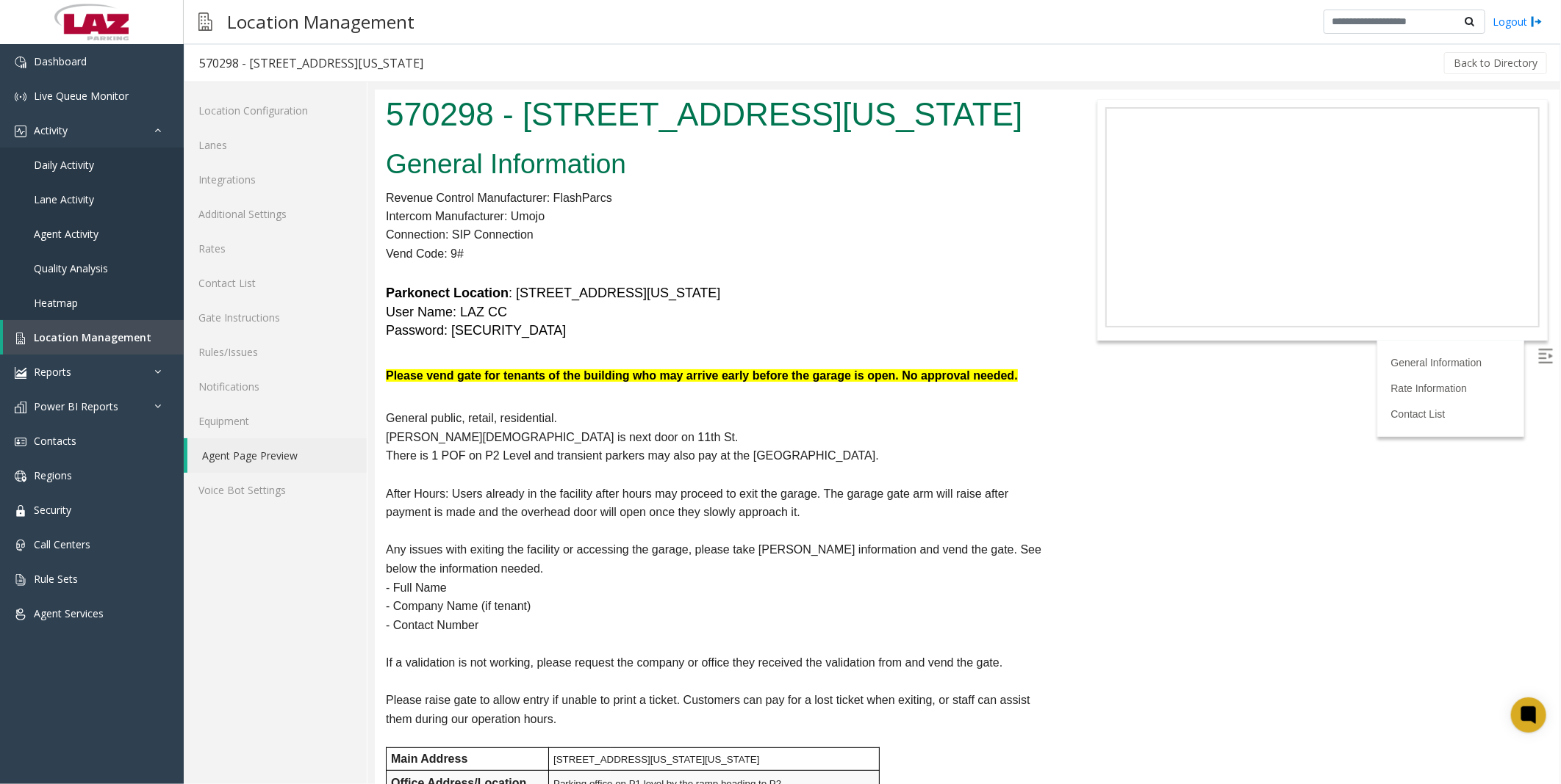
click at [1029, 429] on p "[PERSON_NAME][DEMOGRAPHIC_DATA] is next door on 11th St." at bounding box center [720, 437] width 669 height 19
drag, startPoint x: 1033, startPoint y: 370, endPoint x: 385, endPoint y: 134, distance: 689.6
click at [385, 134] on body "570298 - [STREET_ADDRESS][US_STATE] General Information Revenue Control Manufac…" at bounding box center [966, 437] width 1185 height 695
drag, startPoint x: 385, startPoint y: 134, endPoint x: 708, endPoint y: 187, distance: 327.3
click at [708, 187] on div "General Information Revenue Control Manufacturer: FlashParcs Intercom Manufactu…" at bounding box center [719, 798] width 691 height 1312
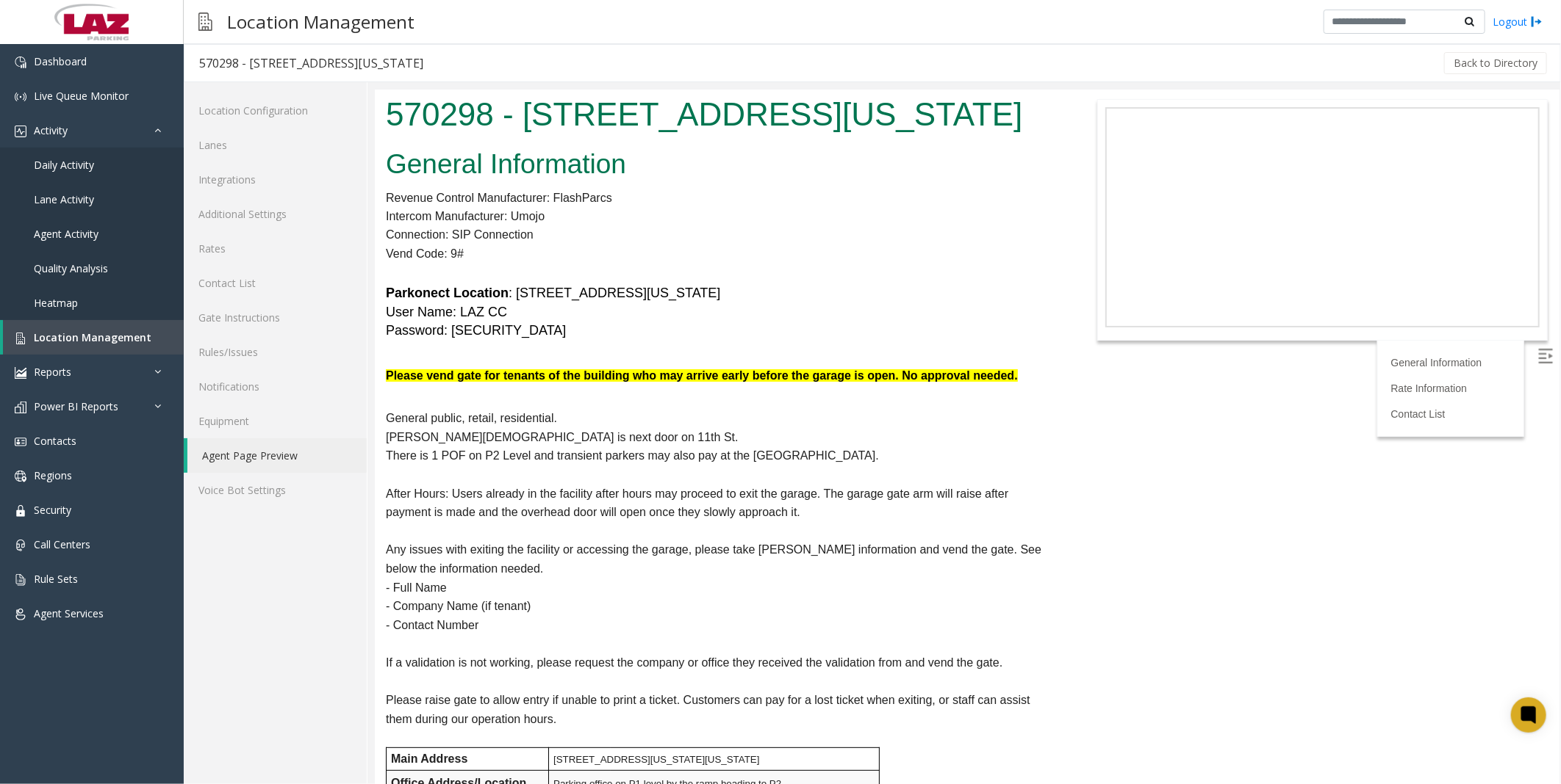
drag, startPoint x: 383, startPoint y: 113, endPoint x: 1029, endPoint y: 377, distance: 697.9
click at [1029, 377] on body "570298 - [STREET_ADDRESS][US_STATE] General Information Revenue Control Manufac…" at bounding box center [966, 437] width 1185 height 695
click at [1029, 377] on h6 "Please vend gate for tenants of the building who may arrive early before the ga…" at bounding box center [720, 375] width 669 height 17
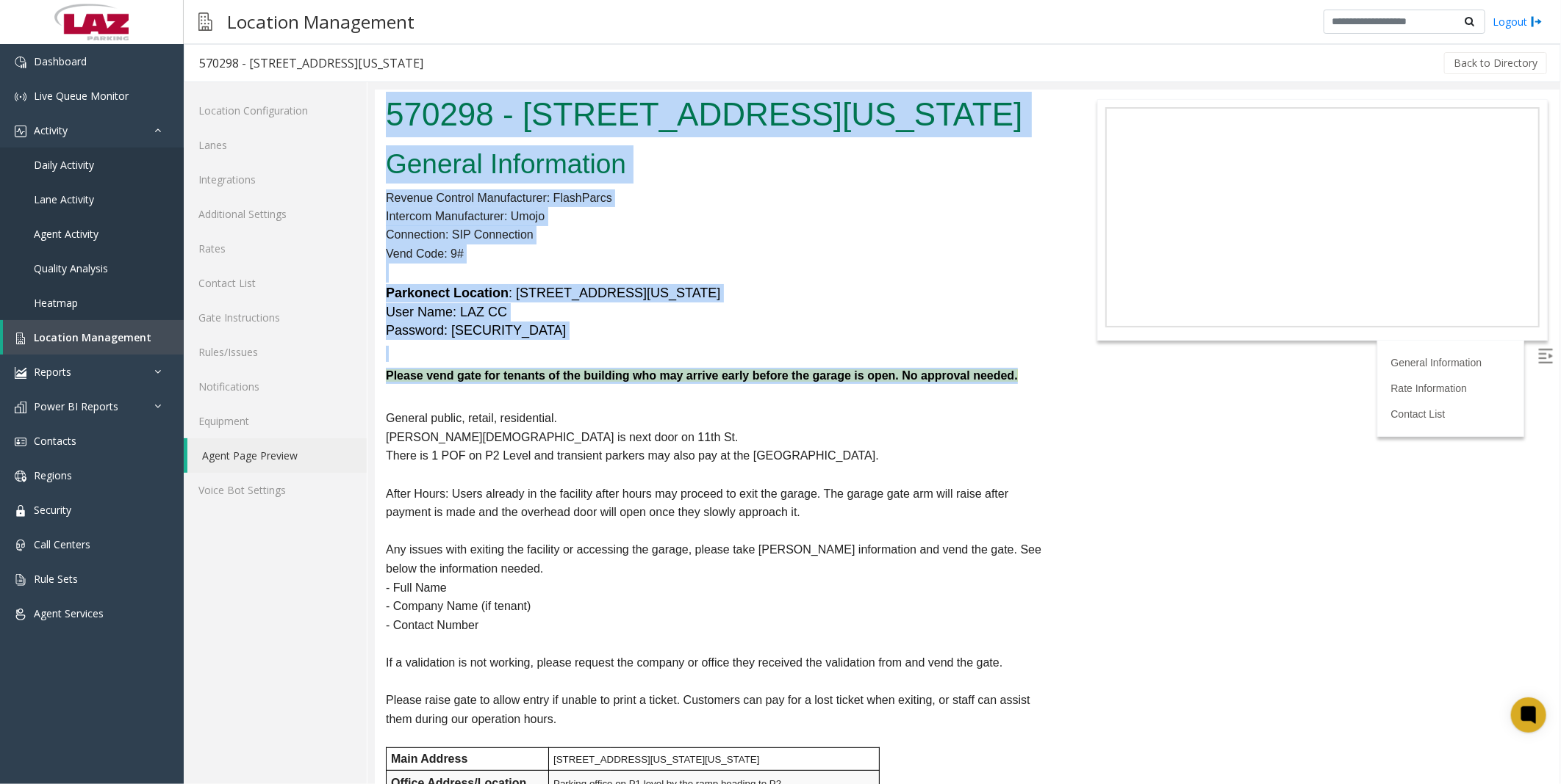
drag, startPoint x: 1030, startPoint y: 377, endPoint x: 390, endPoint y: 113, distance: 692.3
click at [390, 113] on body "570298 - [STREET_ADDRESS][US_STATE] General Information Revenue Control Manufac…" at bounding box center [966, 437] width 1185 height 695
drag, startPoint x: 390, startPoint y: 113, endPoint x: 382, endPoint y: 108, distance: 9.4
click at [382, 108] on div "570298 - [STREET_ADDRESS][US_STATE]" at bounding box center [719, 115] width 691 height 53
drag, startPoint x: 382, startPoint y: 108, endPoint x: 1033, endPoint y: 380, distance: 705.5
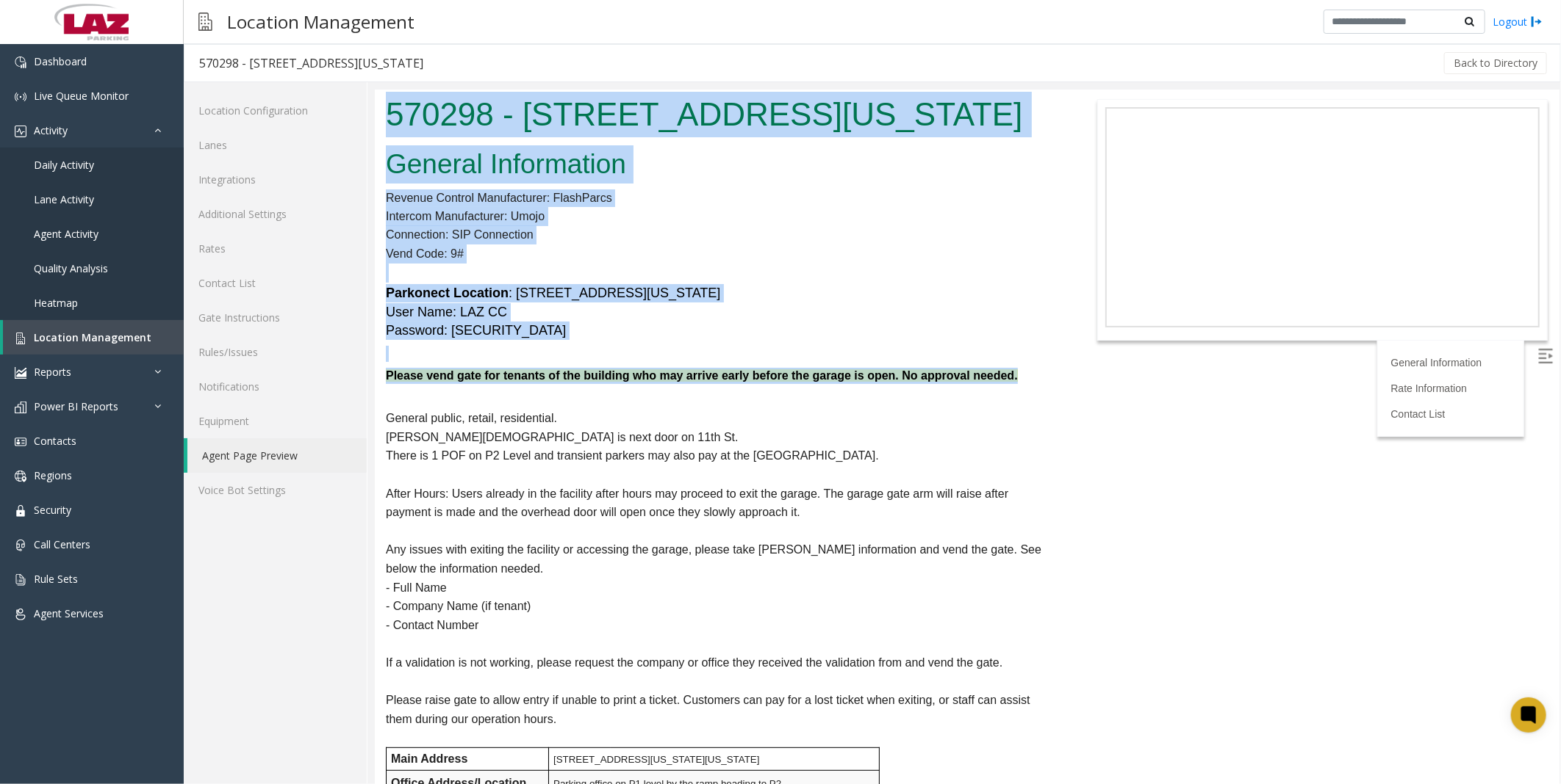
click at [1033, 380] on body "570298 - [STREET_ADDRESS][US_STATE] General Information Revenue Control Manufac…" at bounding box center [966, 437] width 1185 height 695
click at [1033, 379] on h6 "Please vend gate for tenants of the building who may arrive early before the ga…" at bounding box center [720, 375] width 669 height 17
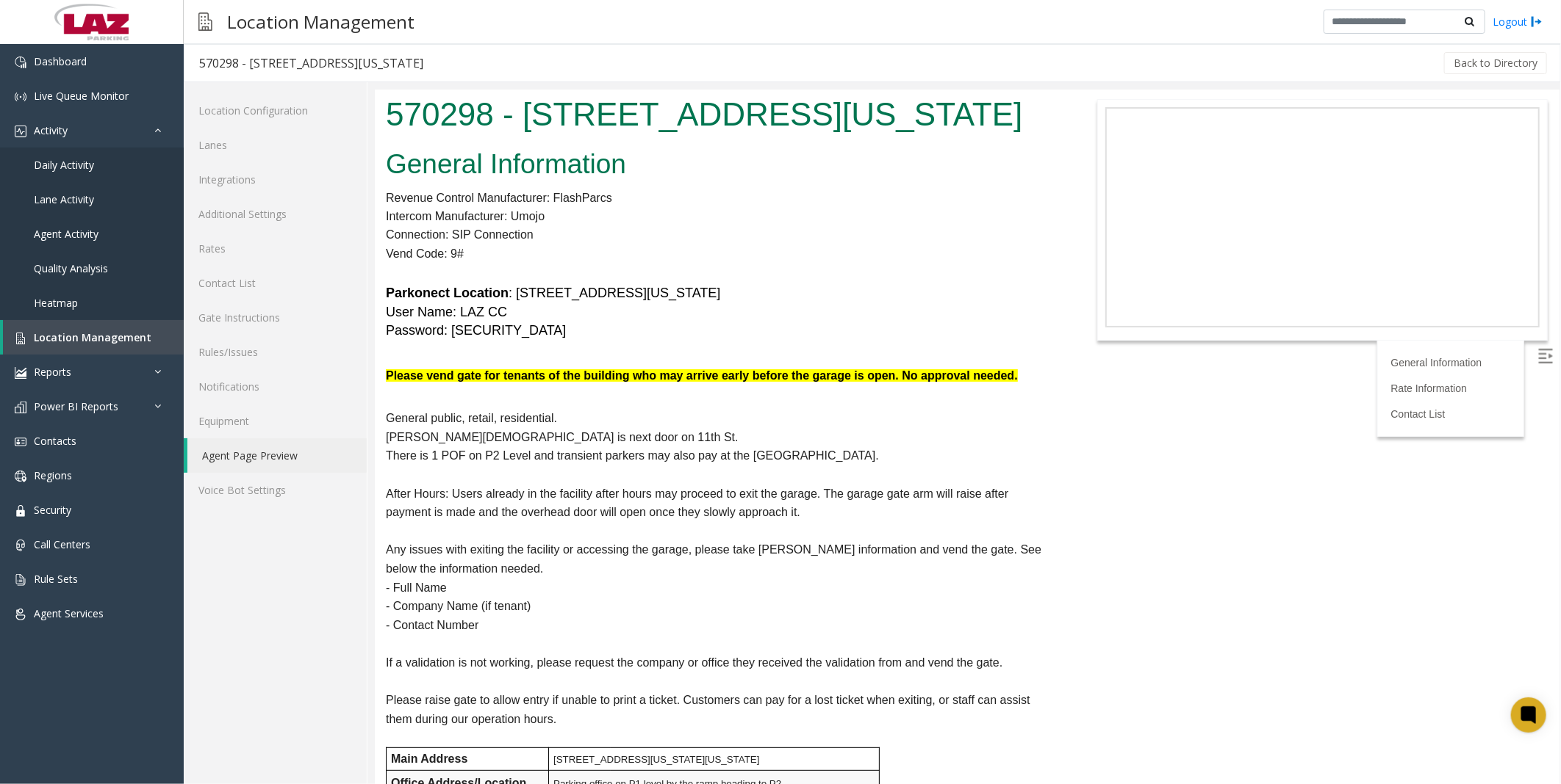
drag, startPoint x: 1034, startPoint y: 371, endPoint x: 382, endPoint y: 120, distance: 698.6
click at [382, 120] on body "570298 - [STREET_ADDRESS][US_STATE] General Information Revenue Control Manufac…" at bounding box center [966, 437] width 1185 height 695
click at [382, 117] on div "570298 - [STREET_ADDRESS][US_STATE]" at bounding box center [719, 115] width 691 height 53
drag, startPoint x: 998, startPoint y: 267, endPoint x: 1002, endPoint y: 255, distance: 12.6
click at [998, 266] on p at bounding box center [720, 272] width 669 height 19
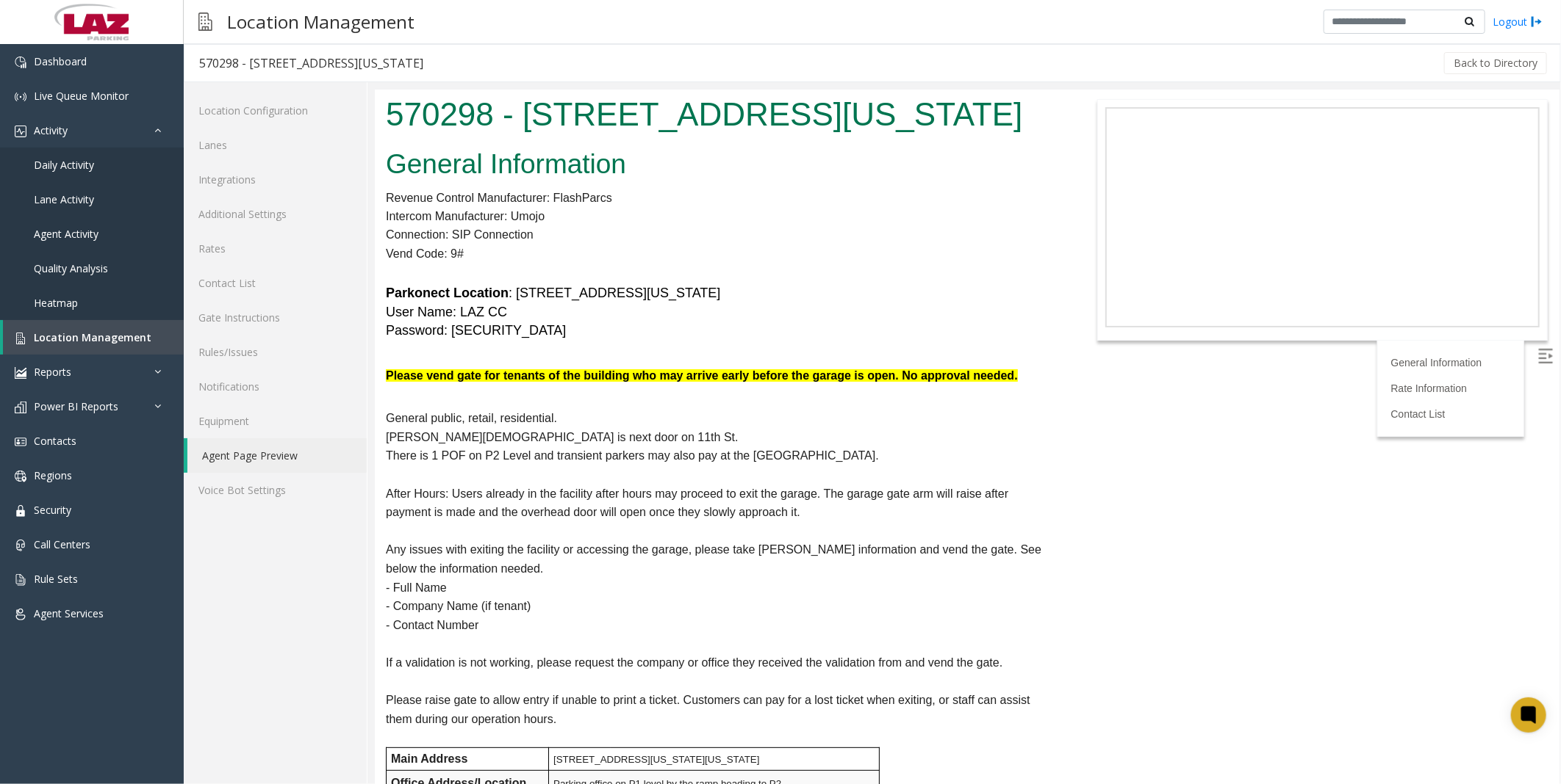
click at [1095, 511] on body "570298 - [STREET_ADDRESS][US_STATE] General Information Revenue Control Manufac…" at bounding box center [966, 437] width 1185 height 695
click at [1074, 612] on body "570298 - [STREET_ADDRESS][US_STATE] General Information Revenue Control Manufac…" at bounding box center [966, 437] width 1185 height 695
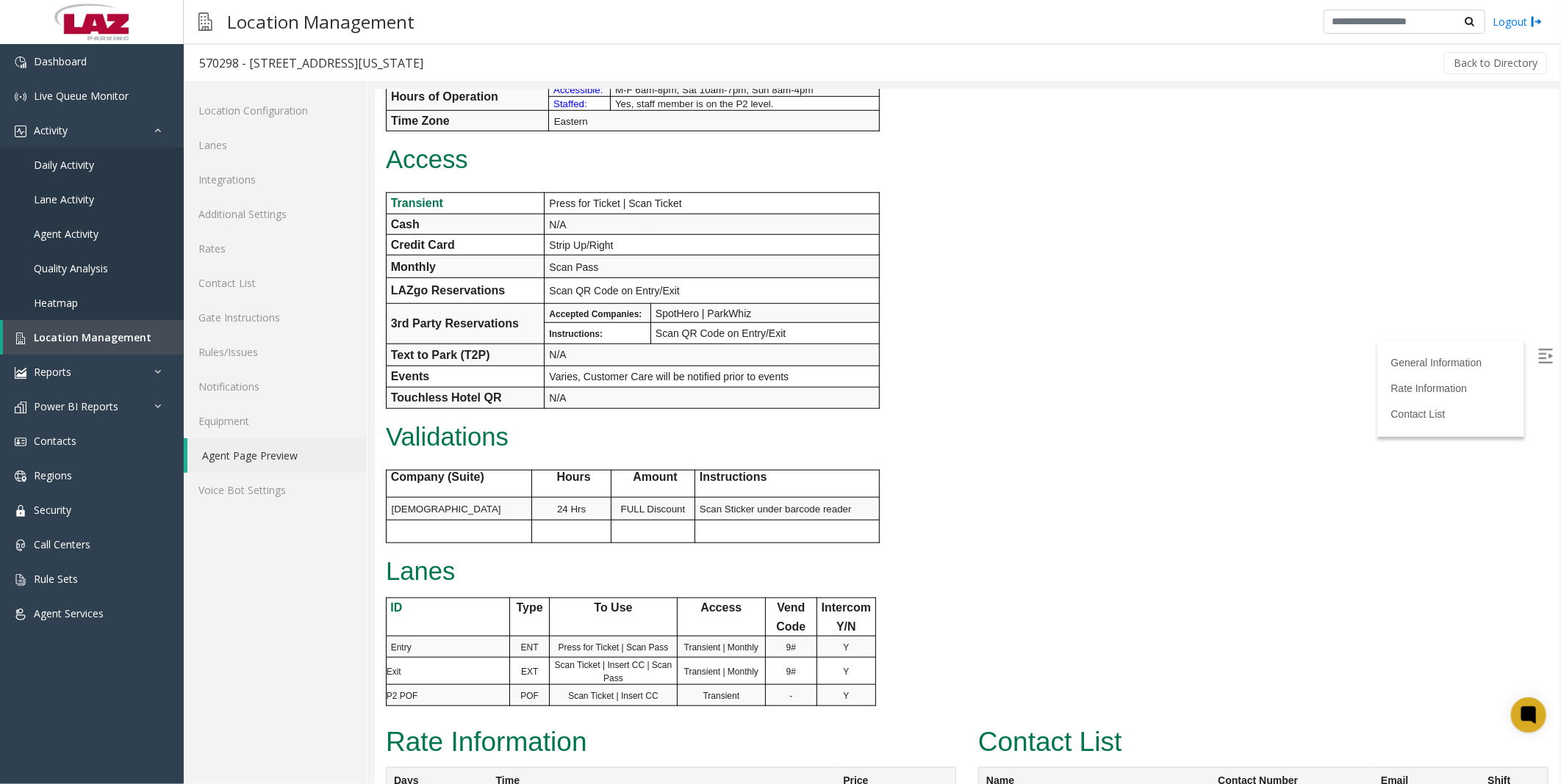
scroll to position [892, 0]
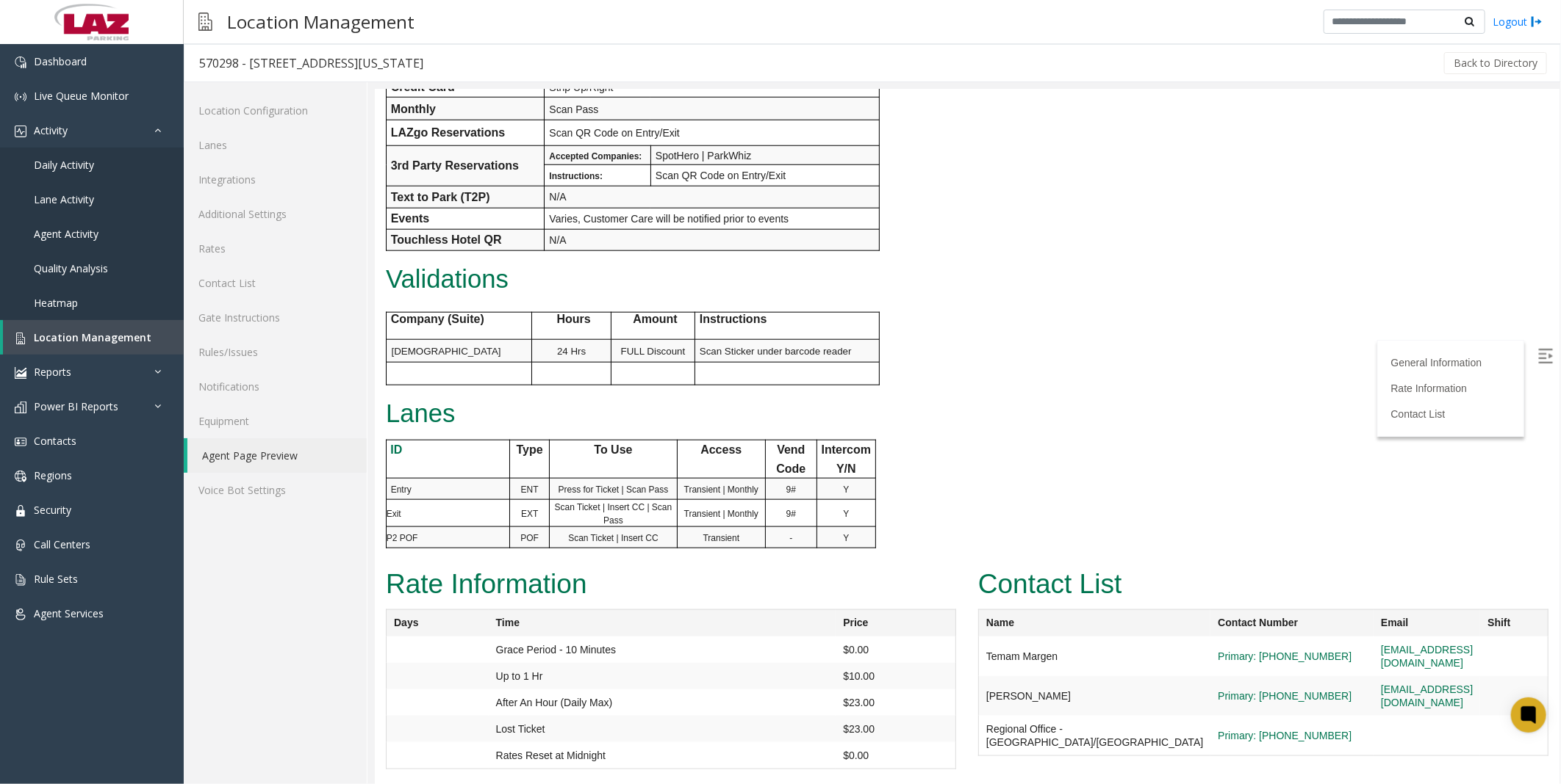
click at [966, 741] on div "Contact List Name Contact Number Email Shift Temam Margen Primary: [PHONE_NUMBE…" at bounding box center [1262, 666] width 592 height 208
click at [966, 673] on div "Contact List Name Contact Number Email Shift Temam Margen Primary: [PHONE_NUMBE…" at bounding box center [1262, 666] width 592 height 208
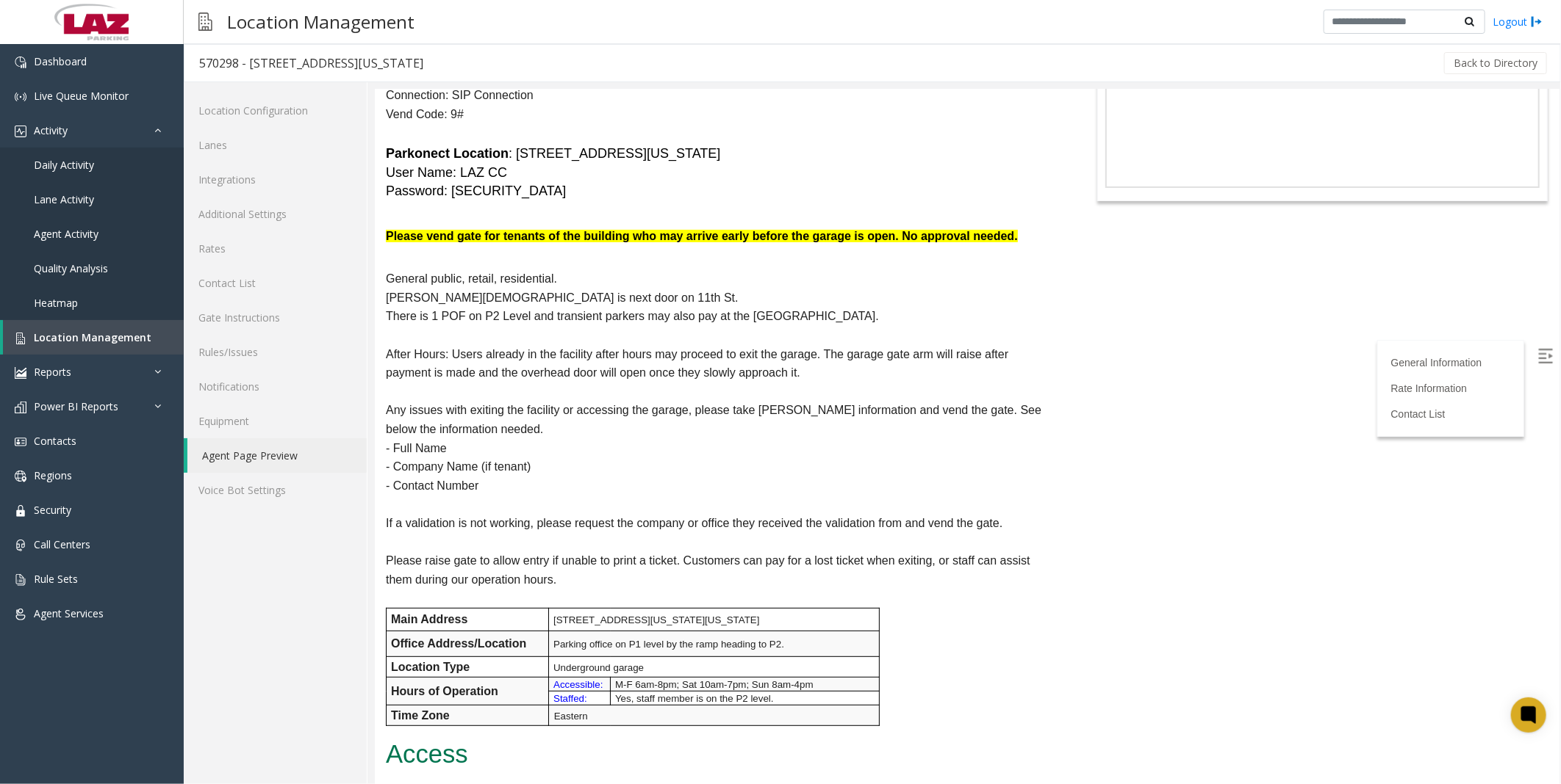
scroll to position [0, 0]
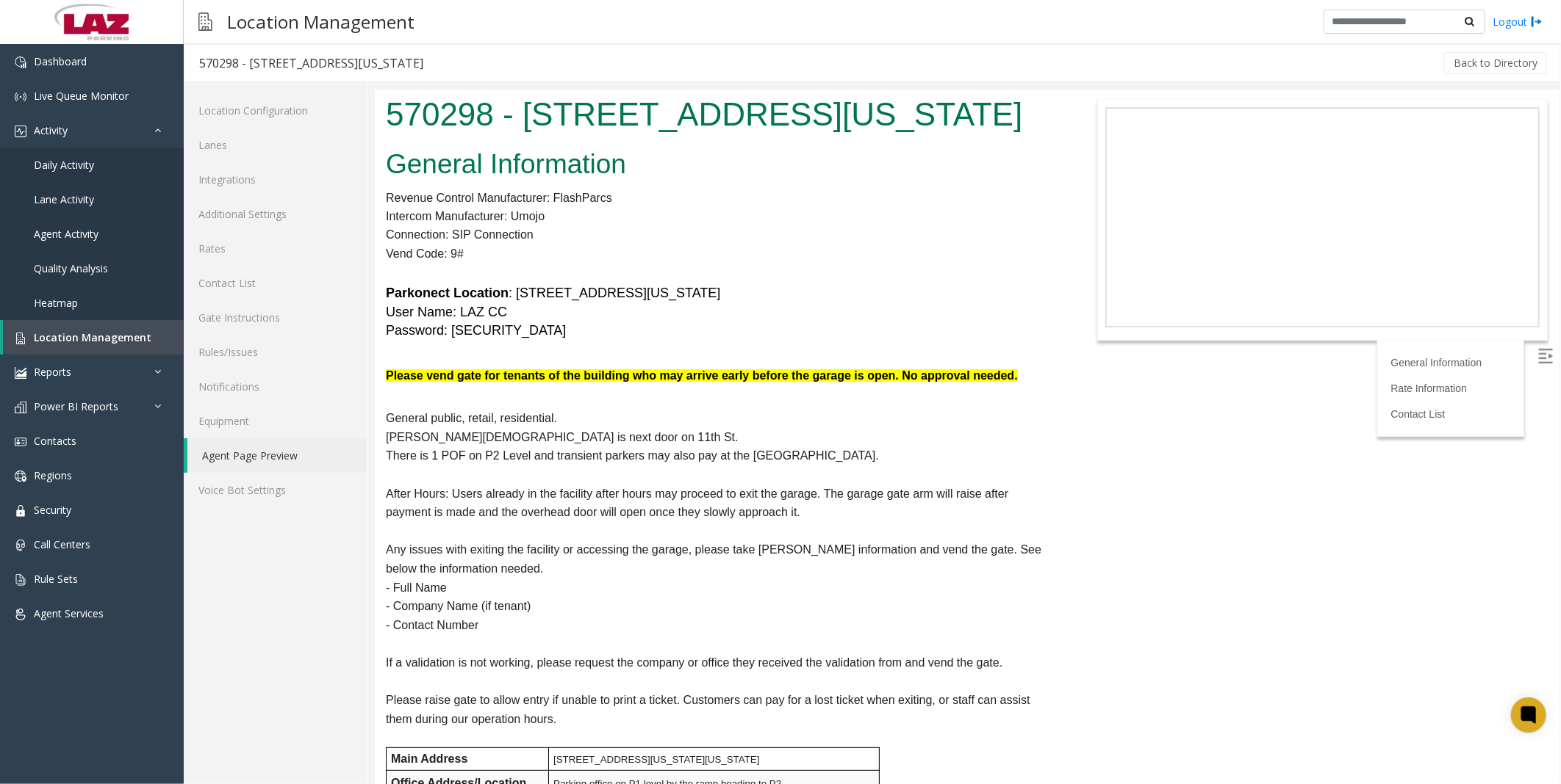
click at [1295, 533] on body "570298 - [STREET_ADDRESS][US_STATE] General Information Revenue Control Manufac…" at bounding box center [966, 437] width 1185 height 695
click at [1268, 507] on body "570298 - [STREET_ADDRESS][US_STATE] General Information Revenue Control Manufac…" at bounding box center [966, 437] width 1185 height 695
click at [1026, 337] on h5 "Parkonect Location : [STREET_ADDRESS][US_STATE] User Name: LAZ CC Password: [SE…" at bounding box center [720, 312] width 669 height 56
click at [798, 546] on p "Any issues with exiting the facility or accessing the garage, please take [PERS…" at bounding box center [720, 558] width 669 height 38
click at [867, 585] on p "- Full Name" at bounding box center [720, 588] width 669 height 19
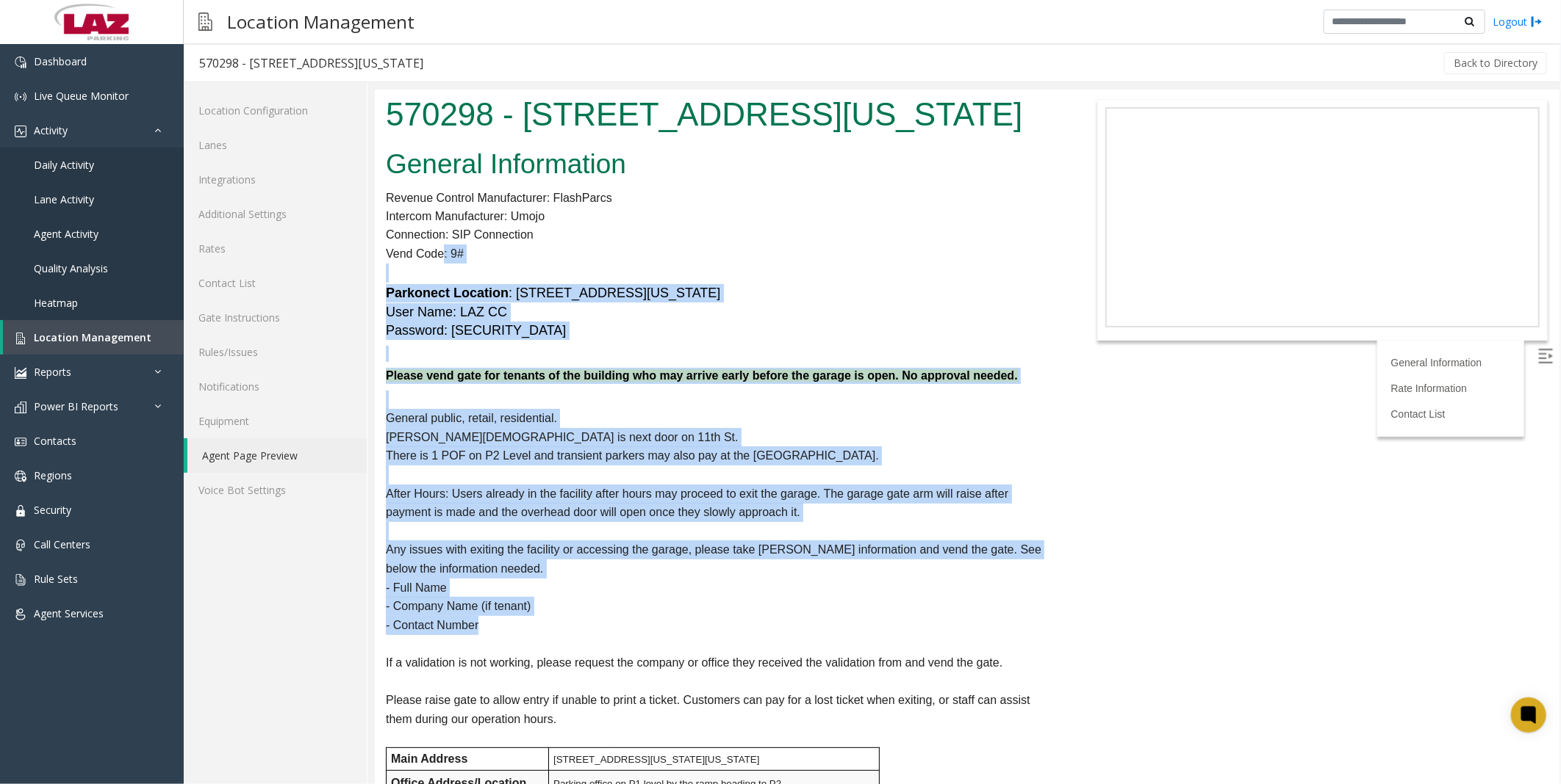
drag, startPoint x: 495, startPoint y: 619, endPoint x: 443, endPoint y: 248, distance: 374.6
click at [443, 248] on div "General Information Revenue Control Manufacturer: FlashParcs Intercom Manufactu…" at bounding box center [719, 798] width 691 height 1312
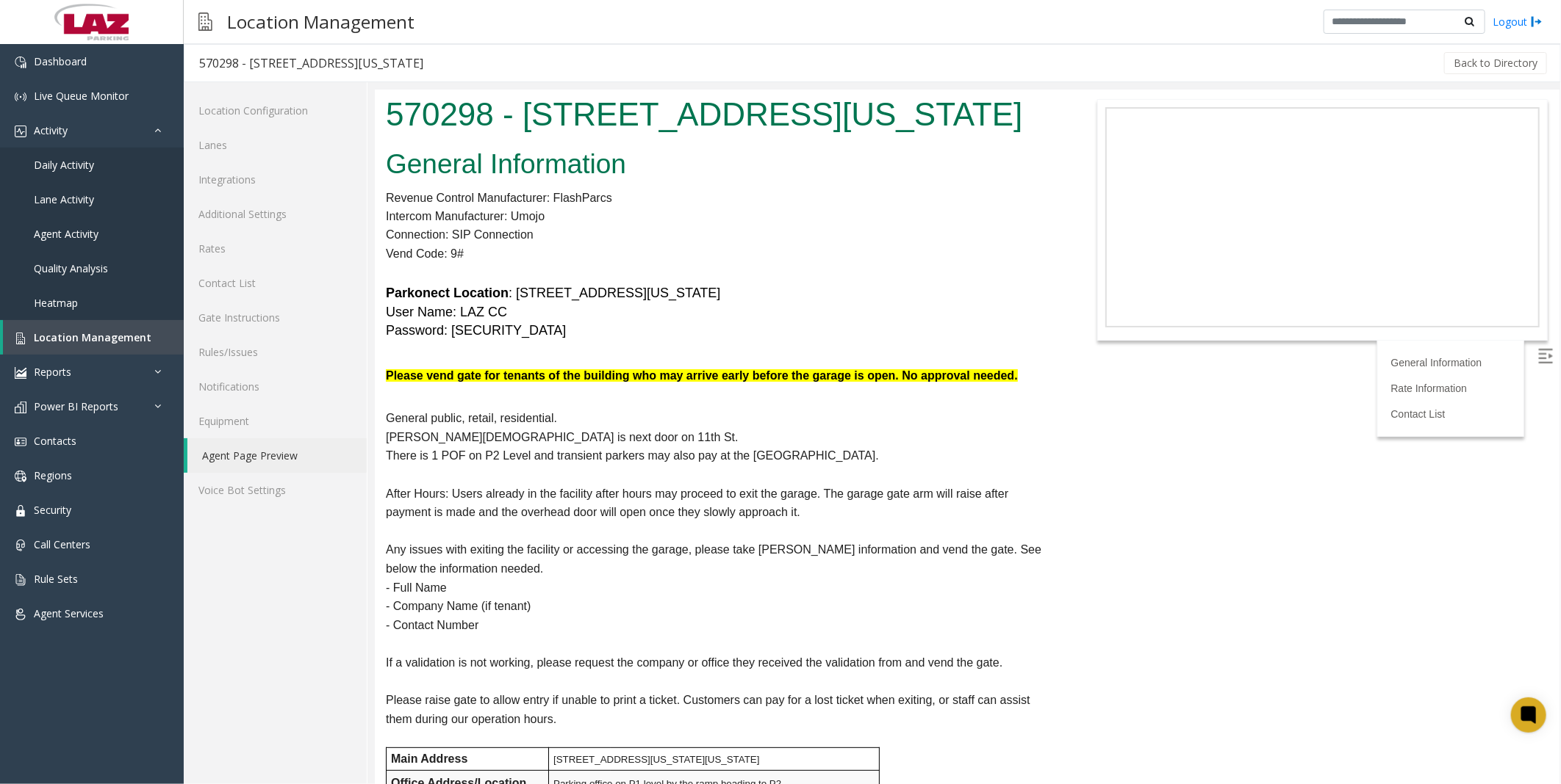
drag, startPoint x: 443, startPoint y: 248, endPoint x: 622, endPoint y: 212, distance: 182.6
click at [622, 212] on p "Intercom Manufacturer: Umojo" at bounding box center [720, 216] width 669 height 19
